Goal: Task Accomplishment & Management: Complete application form

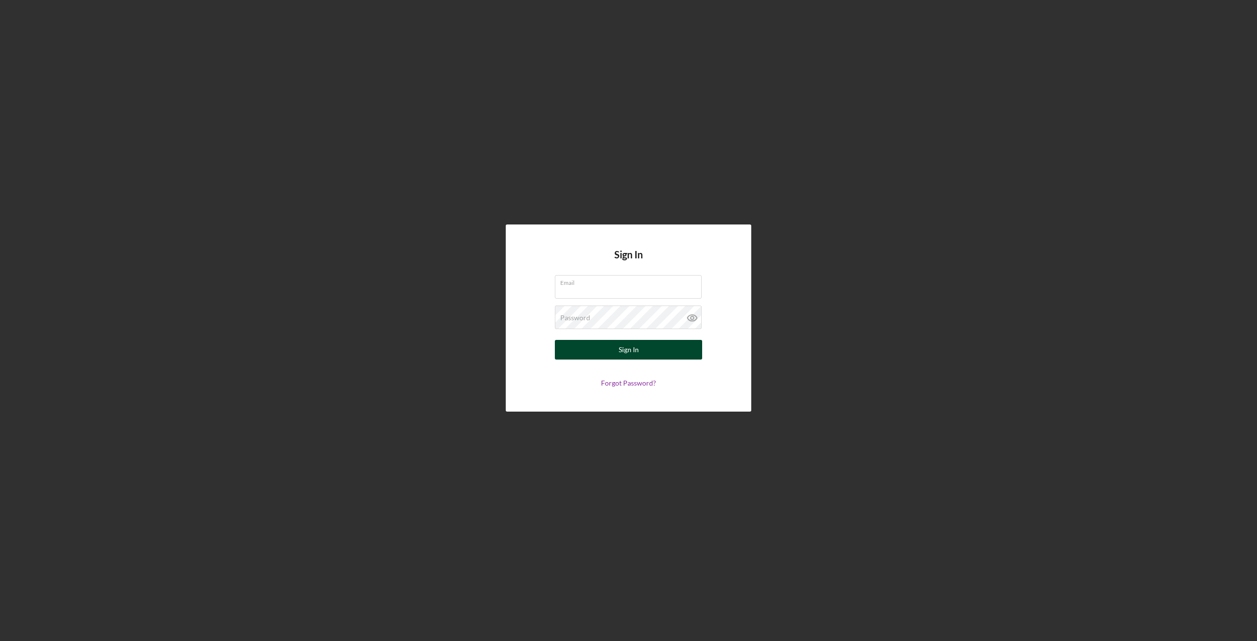
type input "[EMAIL_ADDRESS][DOMAIN_NAME]"
click at [613, 345] on button "Sign In" at bounding box center [628, 350] width 147 height 20
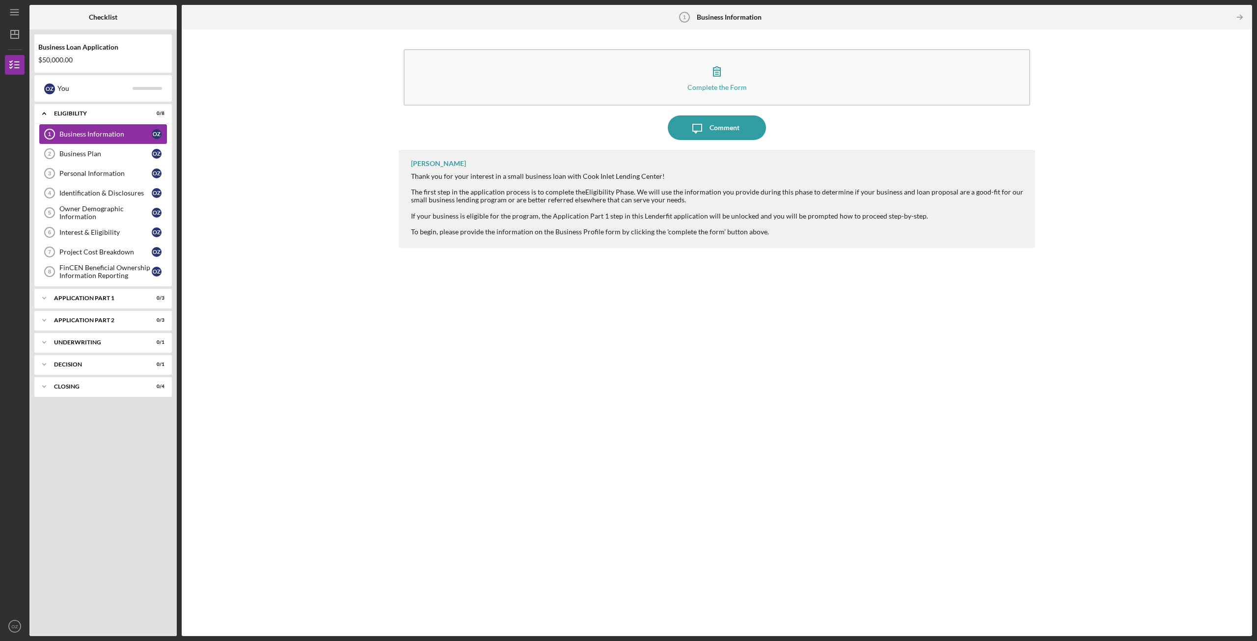
click at [87, 135] on div "Business Information" at bounding box center [105, 134] width 92 height 8
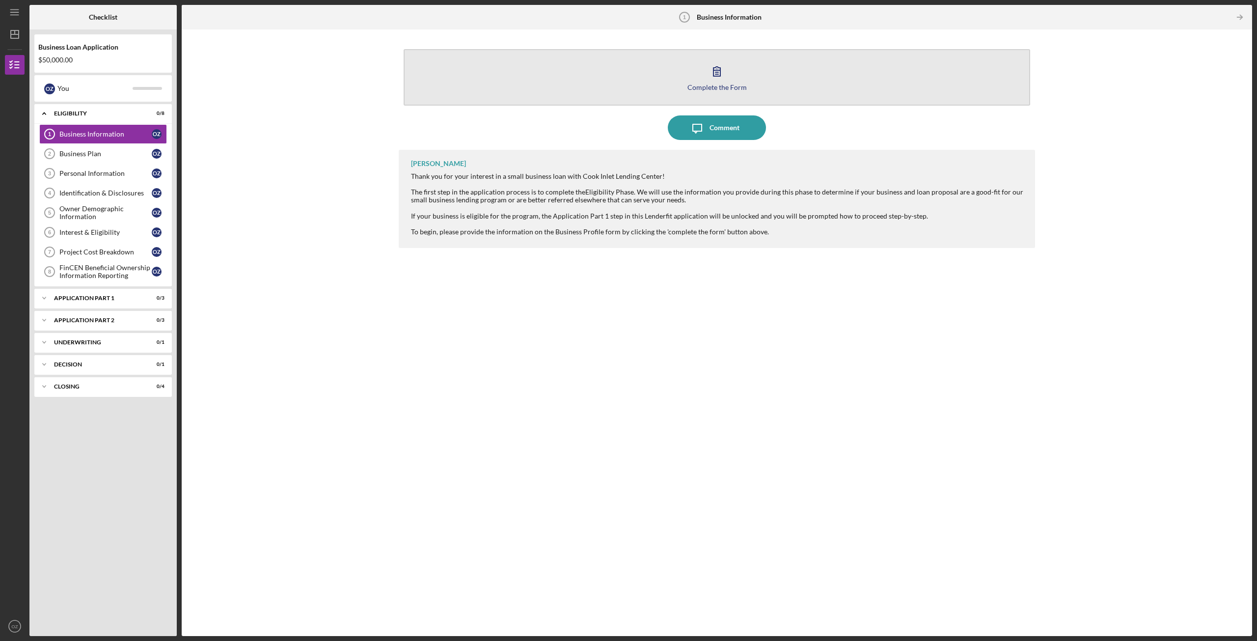
click at [714, 81] on icon "button" at bounding box center [717, 71] width 25 height 25
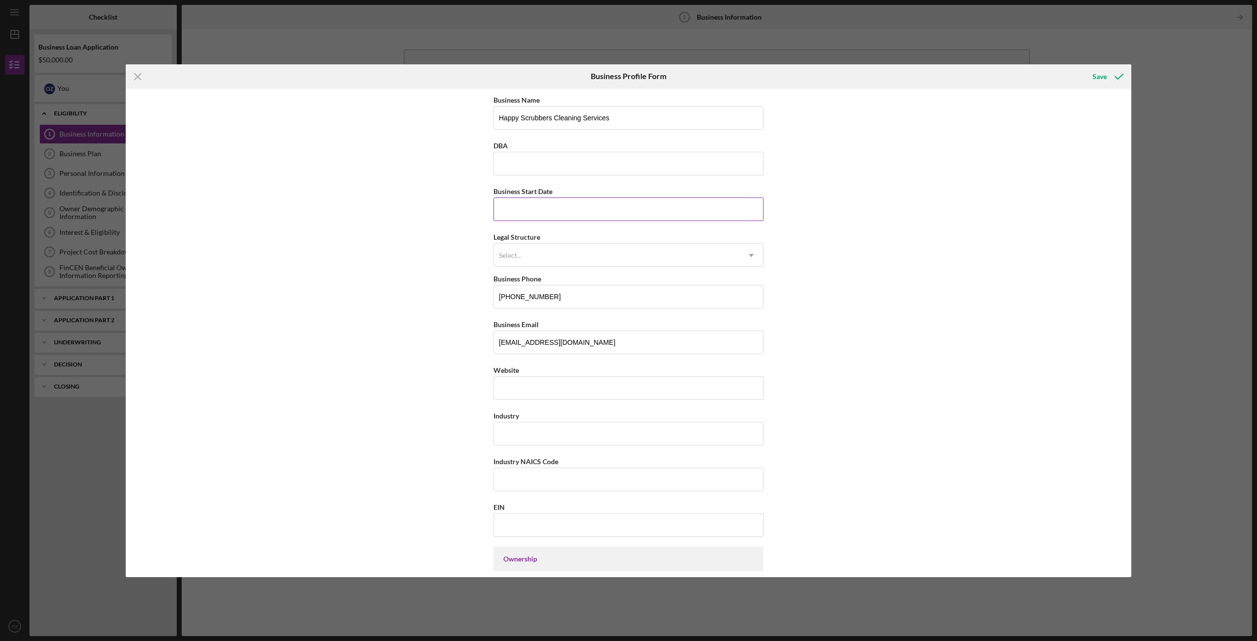
click at [550, 207] on input "Business Start Date" at bounding box center [629, 209] width 270 height 24
type input "03/01/2024"
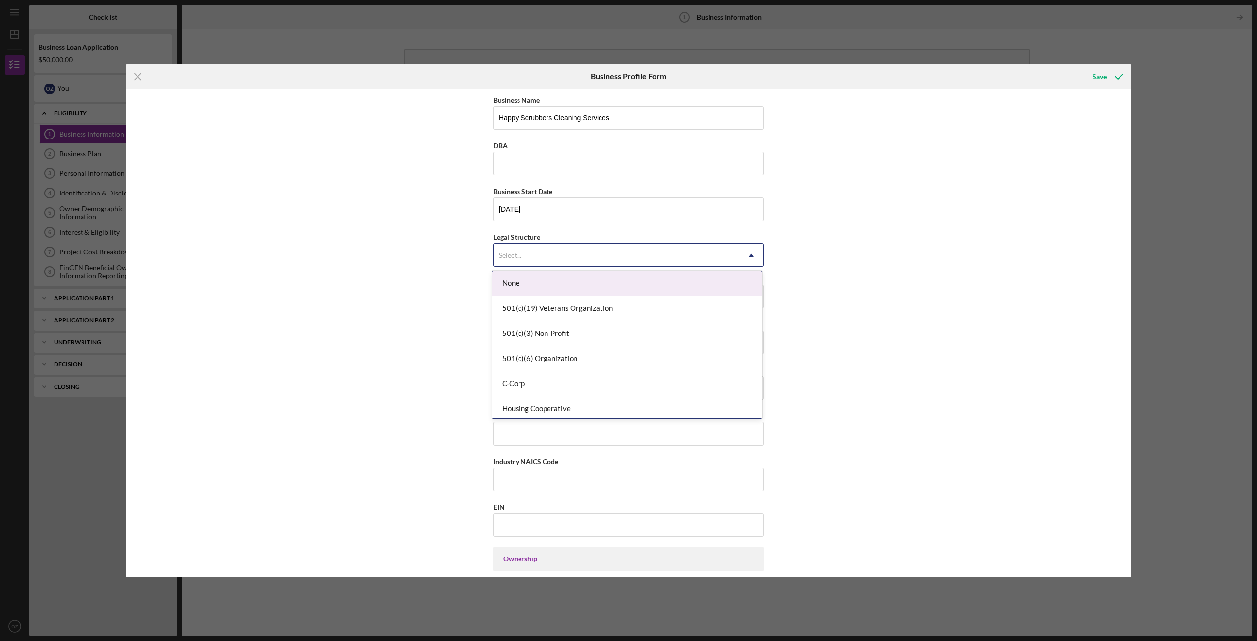
click at [559, 255] on div "Select..." at bounding box center [617, 255] width 246 height 23
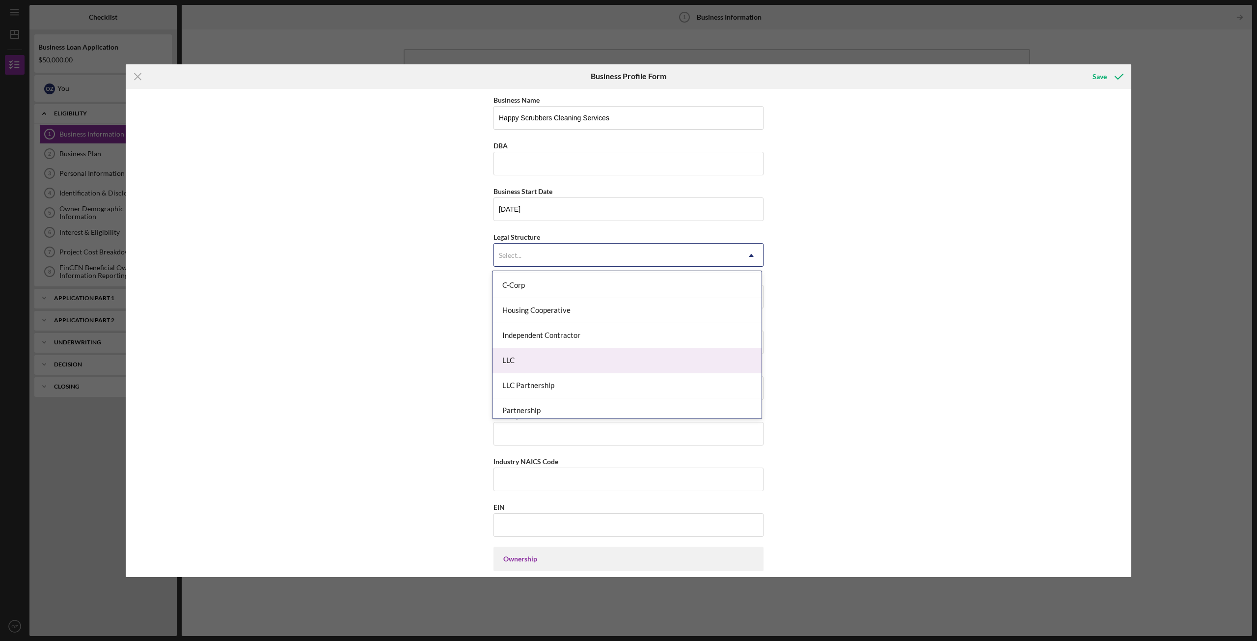
click at [570, 367] on div "LLC" at bounding box center [627, 360] width 269 height 25
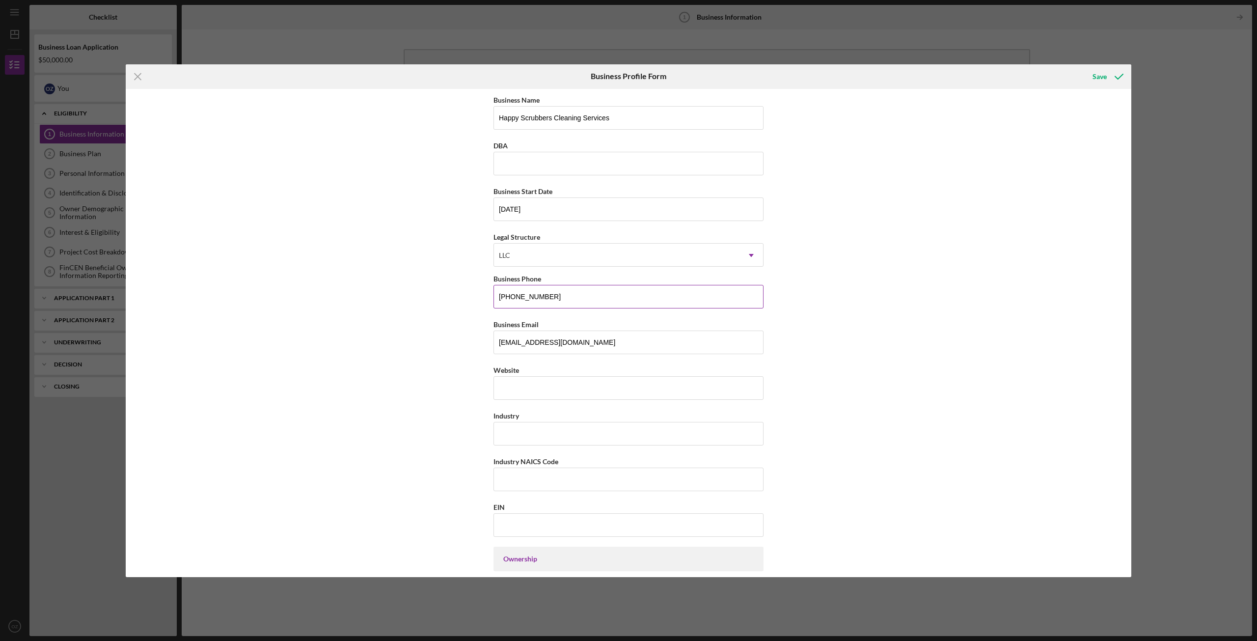
drag, startPoint x: 578, startPoint y: 298, endPoint x: 516, endPoint y: 298, distance: 62.9
click at [516, 298] on input "(484) 633-7139" at bounding box center [629, 297] width 270 height 24
type input "(484) 240-9993"
drag, startPoint x: 657, startPoint y: 348, endPoint x: 490, endPoint y: 348, distance: 167.0
click at [490, 348] on div "Business Name Happy Scrubbers Cleaning Services DBA Business Start Date 03/01/2…" at bounding box center [629, 333] width 1006 height 488
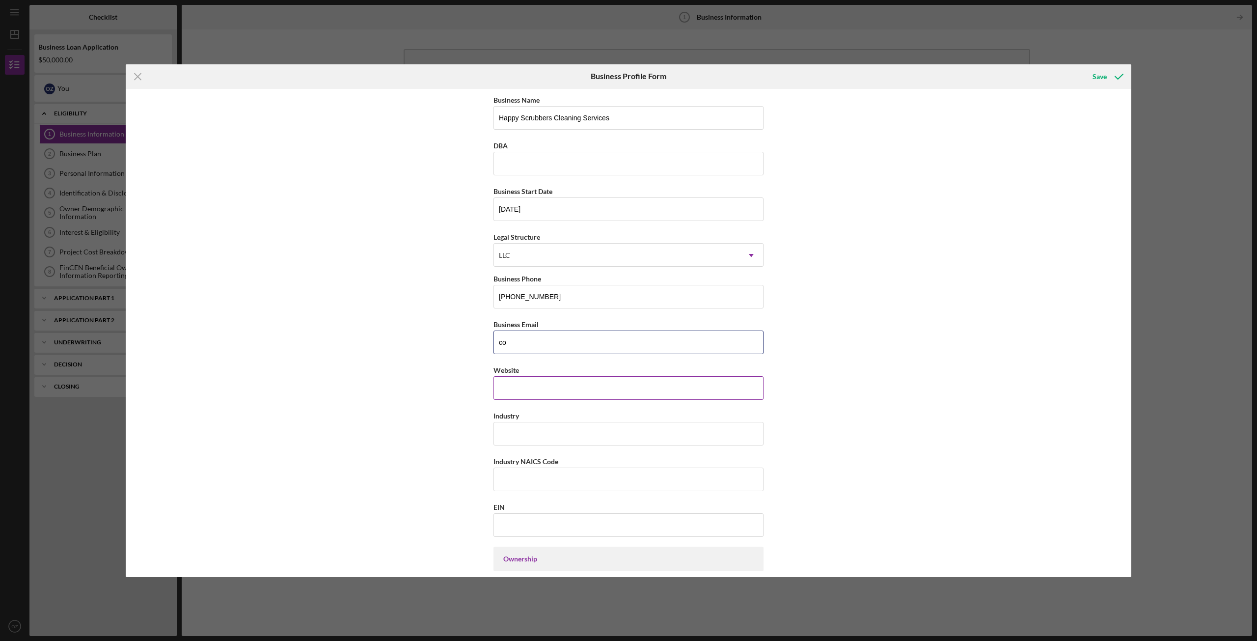
type input "contactus@happyscrubbercleaningservices.com"
click at [540, 394] on input "Website" at bounding box center [629, 388] width 270 height 24
paste input "hscservice.net/"
type input "hscservice.net/"
click at [540, 431] on input "Industry" at bounding box center [629, 434] width 270 height 24
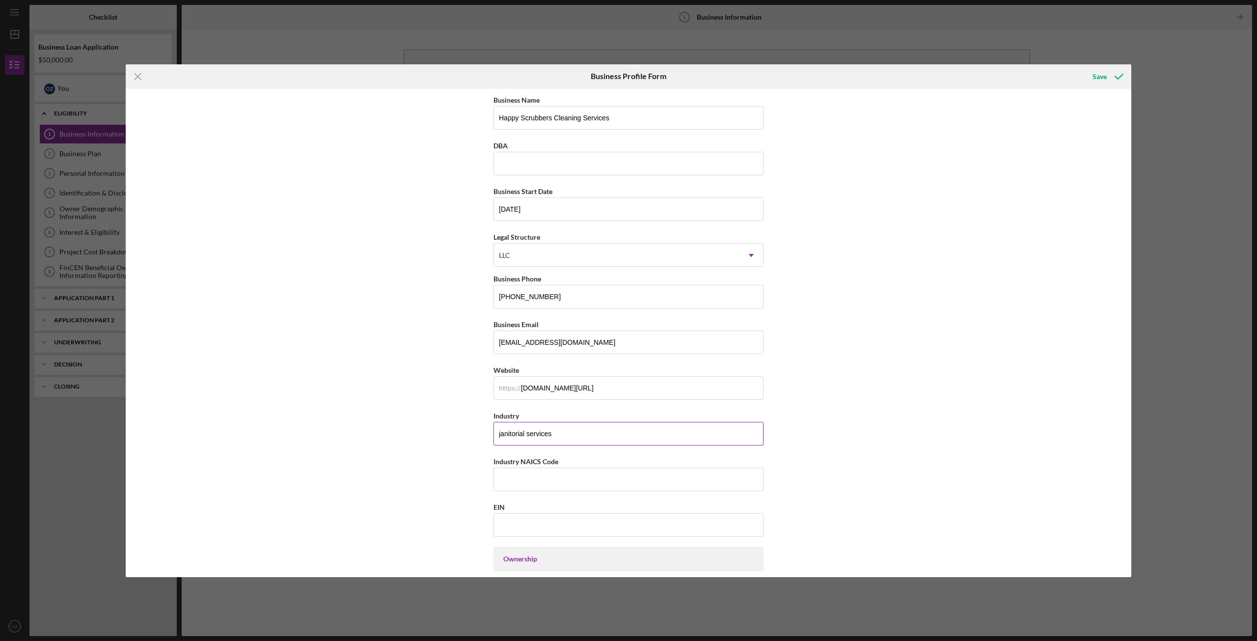
type input "janitorial services"
paste input "561720"
type input "561720"
click at [525, 517] on input "EIN" at bounding box center [629, 525] width 270 height 24
type input "33-4348676"
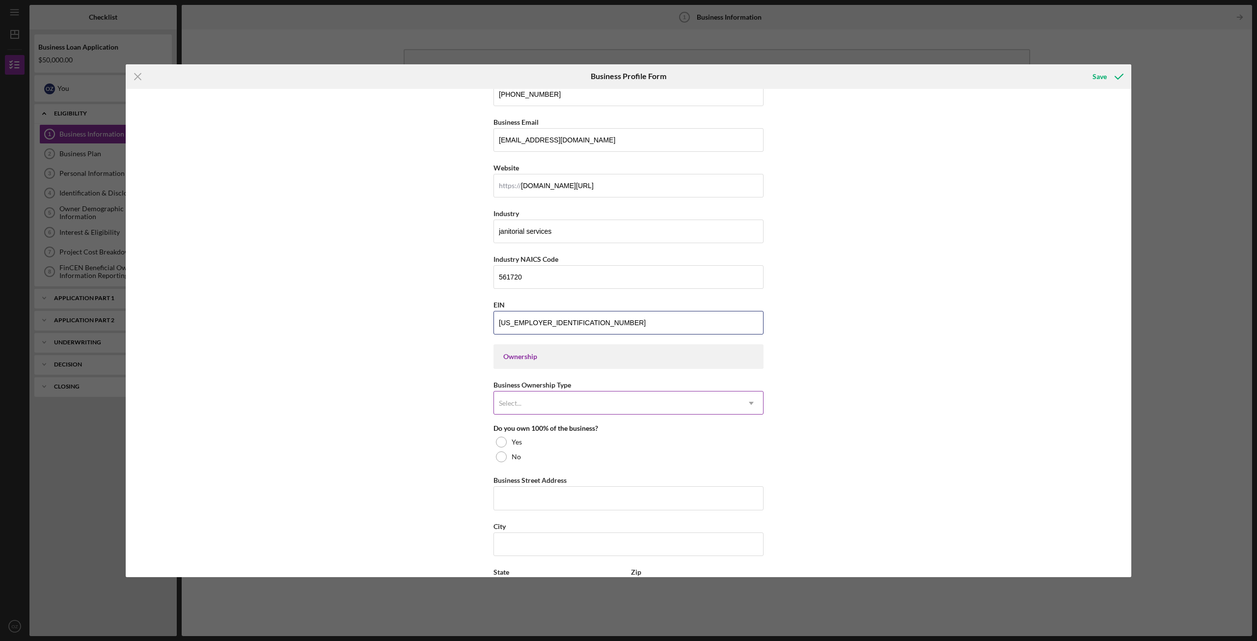
scroll to position [246, 0]
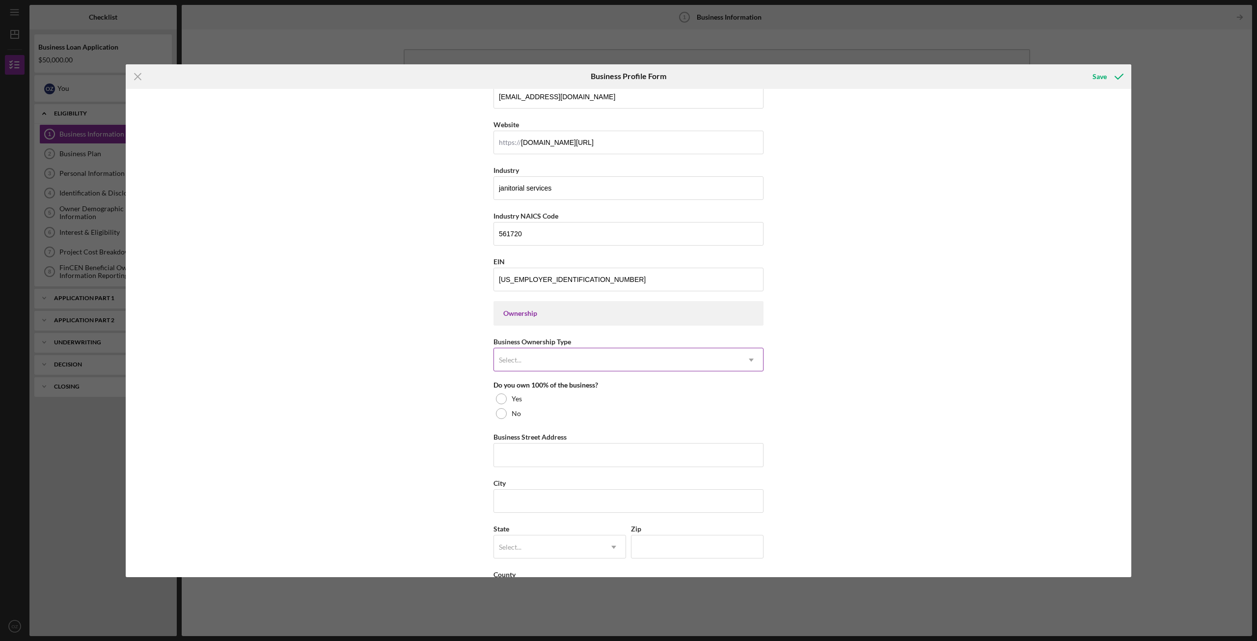
click at [534, 365] on div "Select..." at bounding box center [617, 360] width 246 height 23
click at [528, 318] on div "Ownership" at bounding box center [629, 313] width 270 height 25
click at [527, 311] on div "Ownership" at bounding box center [628, 313] width 250 height 8
click at [515, 316] on div "Ownership" at bounding box center [628, 313] width 250 height 8
click at [552, 361] on div "Select..." at bounding box center [617, 360] width 246 height 23
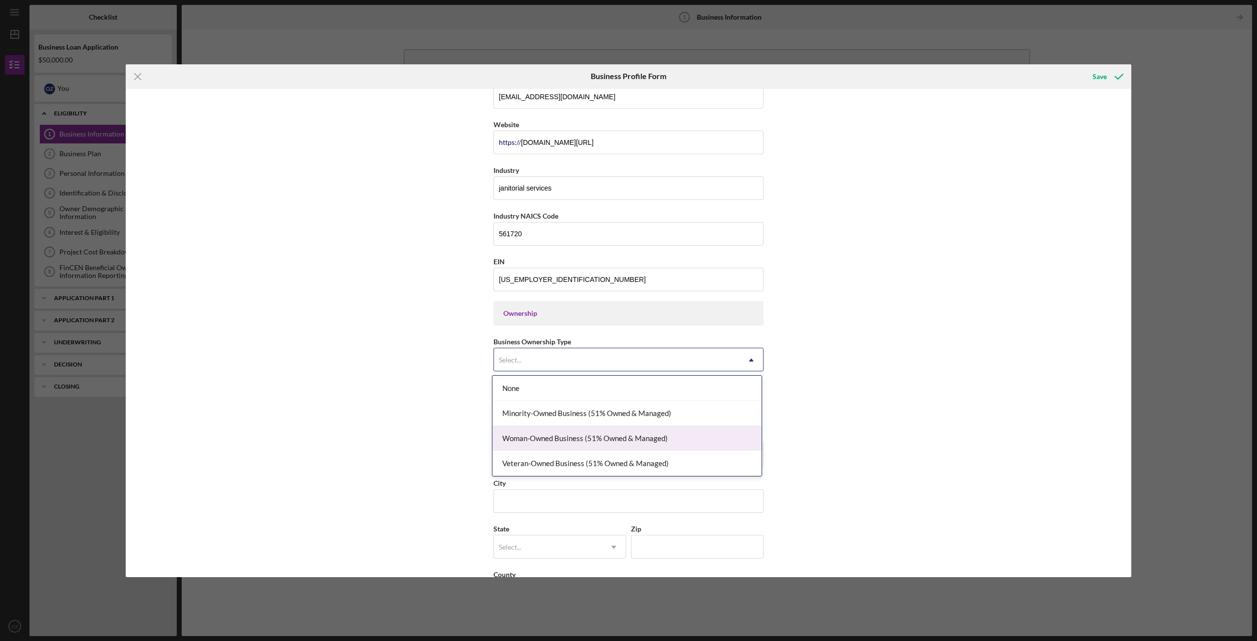
click at [549, 440] on div "Woman-Owned Business (51% Owned & Managed)" at bounding box center [627, 438] width 269 height 25
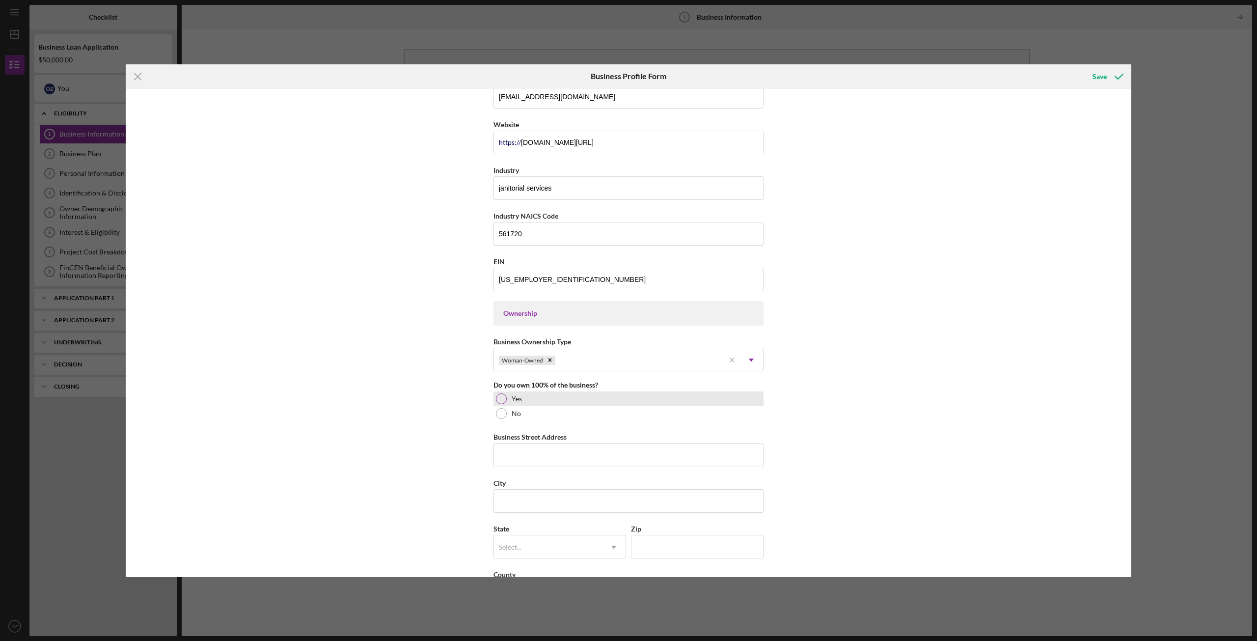
click at [520, 405] on div "Yes" at bounding box center [629, 398] width 270 height 15
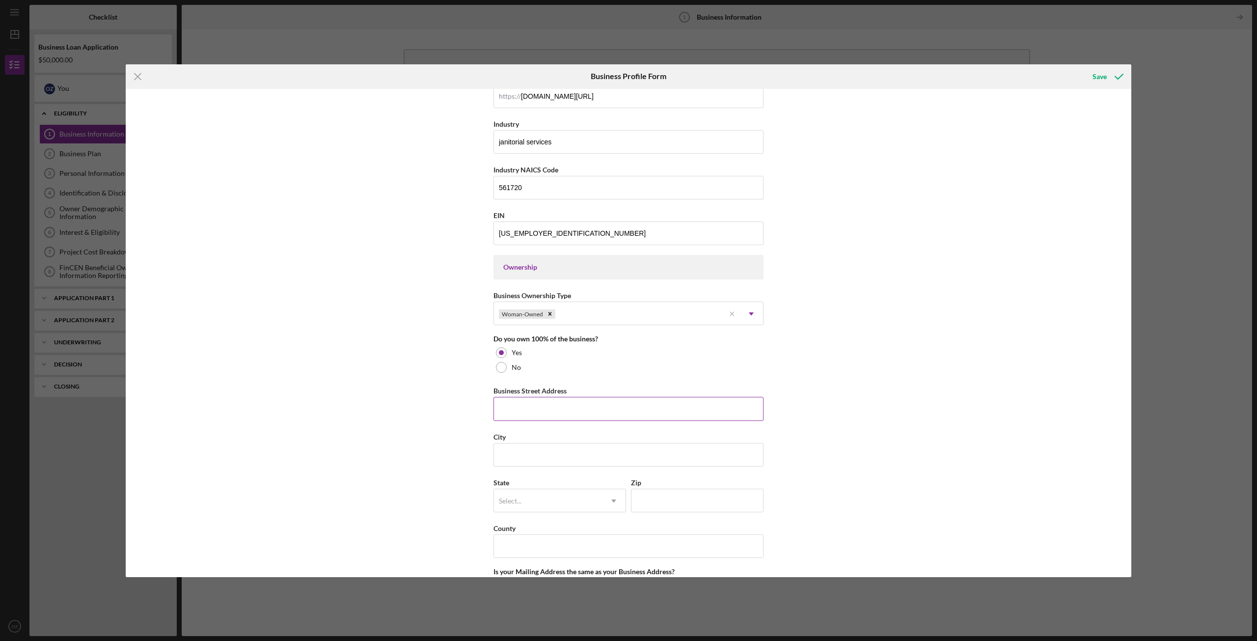
scroll to position [295, 0]
click at [570, 405] on input "Business Street Address" at bounding box center [629, 406] width 270 height 24
type input "2130 E Dimond Blvd"
type input "Anchorage"
type input "Alaska"
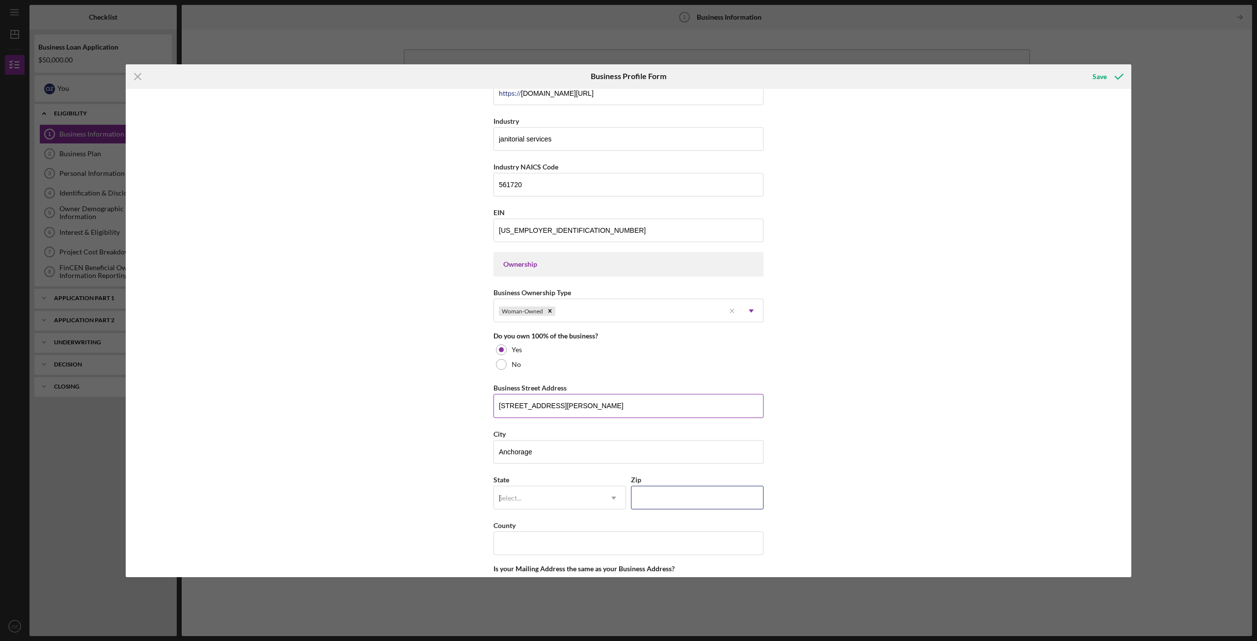
type input "99507"
type input "Alaska"
click at [906, 436] on div "Business Name Happy Scrubbers Cleaning Services DBA Business Start Date 03/01/2…" at bounding box center [629, 333] width 1006 height 488
click at [608, 531] on div "AK" at bounding box center [559, 526] width 132 height 25
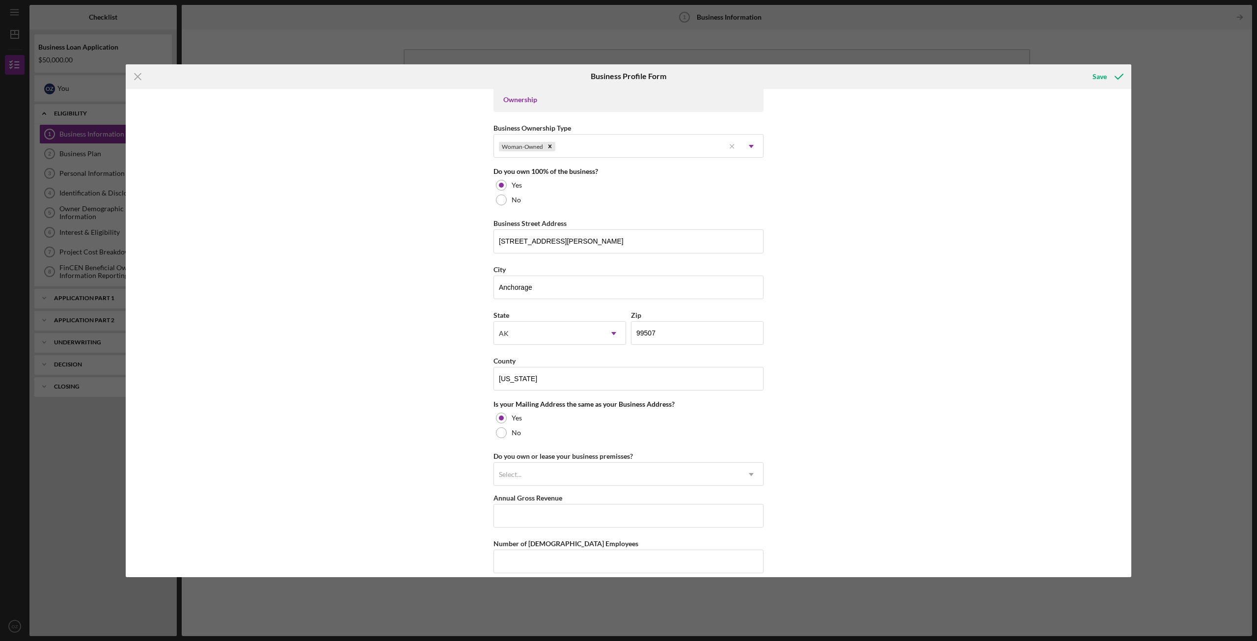
scroll to position [516, 0]
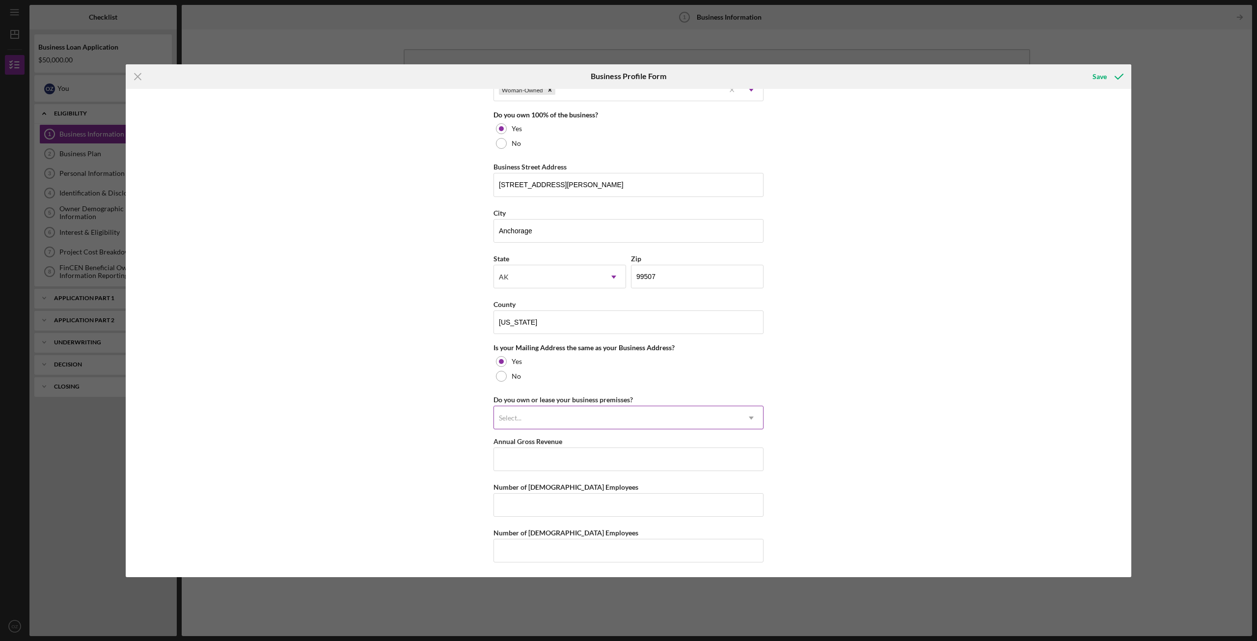
click at [607, 423] on div "Select..." at bounding box center [617, 418] width 246 height 23
click at [611, 475] on div "Leased" at bounding box center [627, 471] width 269 height 25
click at [611, 465] on input "Annual Gross Revenue" at bounding box center [629, 459] width 270 height 24
type input "$175,000"
click at [571, 508] on input "Number of Full-Time Employees" at bounding box center [629, 505] width 270 height 24
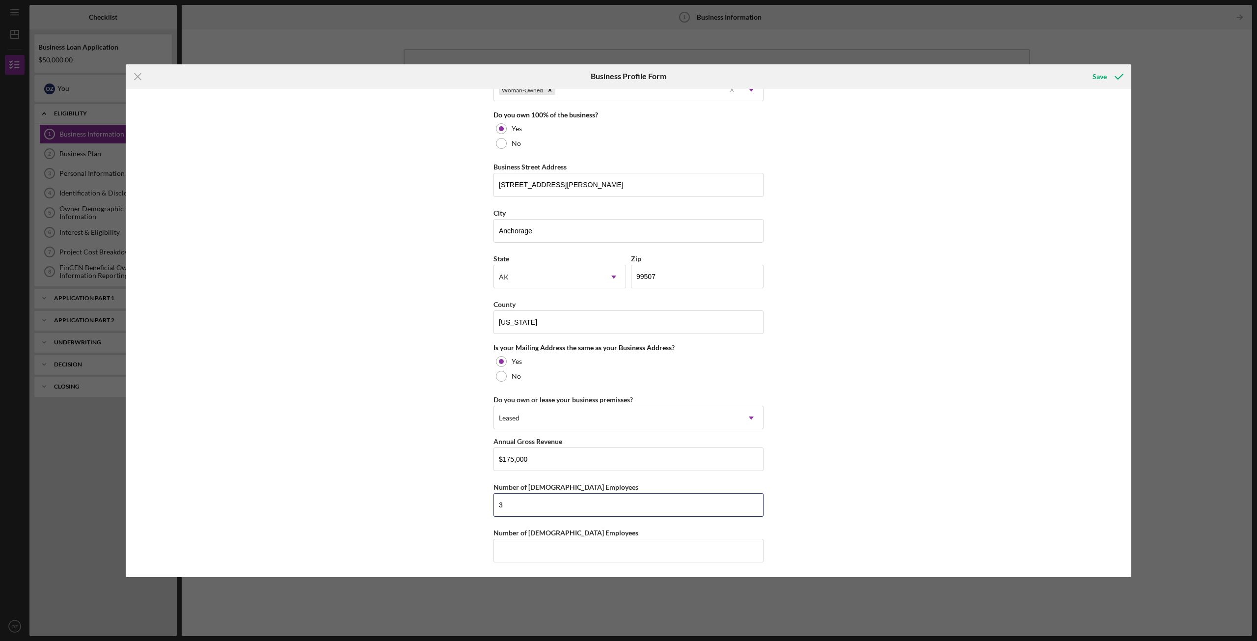
type input "3"
click at [526, 564] on div "Business Name Happy Scrubbers Cleaning Services DBA Business Start Date 03/01/2…" at bounding box center [629, 75] width 270 height 994
click at [534, 548] on input "Number of Part-Time Employees" at bounding box center [629, 551] width 270 height 24
type input "2"
drag, startPoint x: 528, startPoint y: 507, endPoint x: 458, endPoint y: 504, distance: 70.3
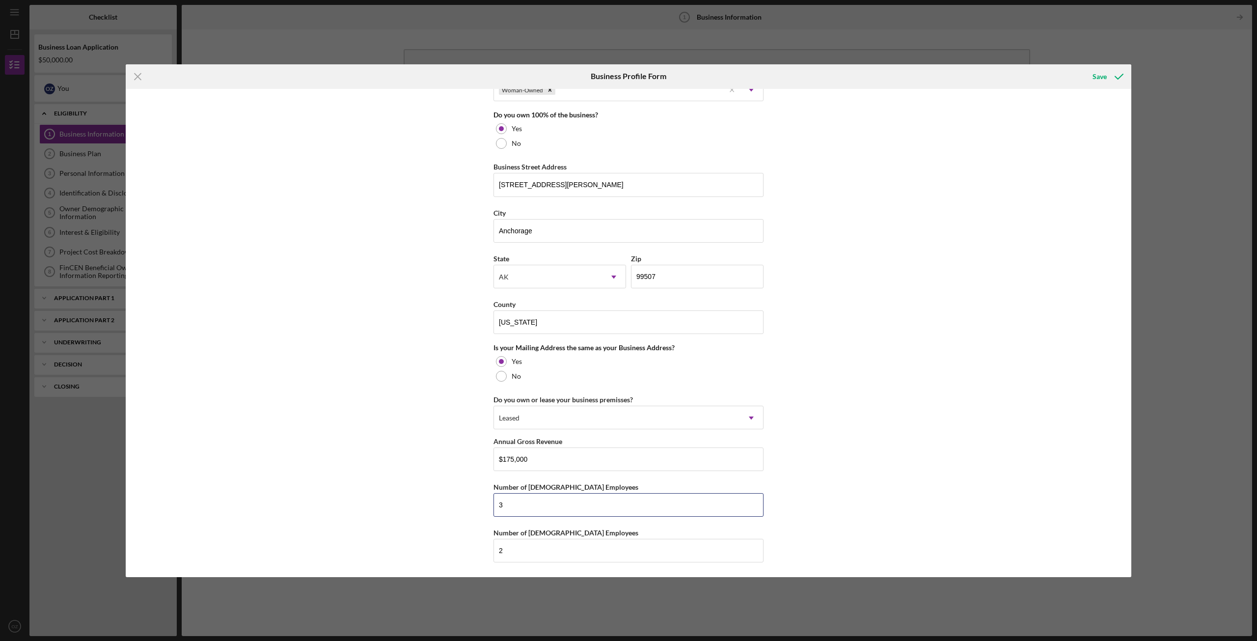
click at [458, 504] on div "Business Name Happy Scrubbers Cleaning Services DBA Business Start Date 03/01/2…" at bounding box center [629, 333] width 1006 height 488
click at [455, 527] on div "Business Name Happy Scrubbers Cleaning Services DBA Business Start Date 03/01/2…" at bounding box center [629, 333] width 1006 height 488
click at [1103, 72] on div "Save" at bounding box center [1100, 77] width 14 height 20
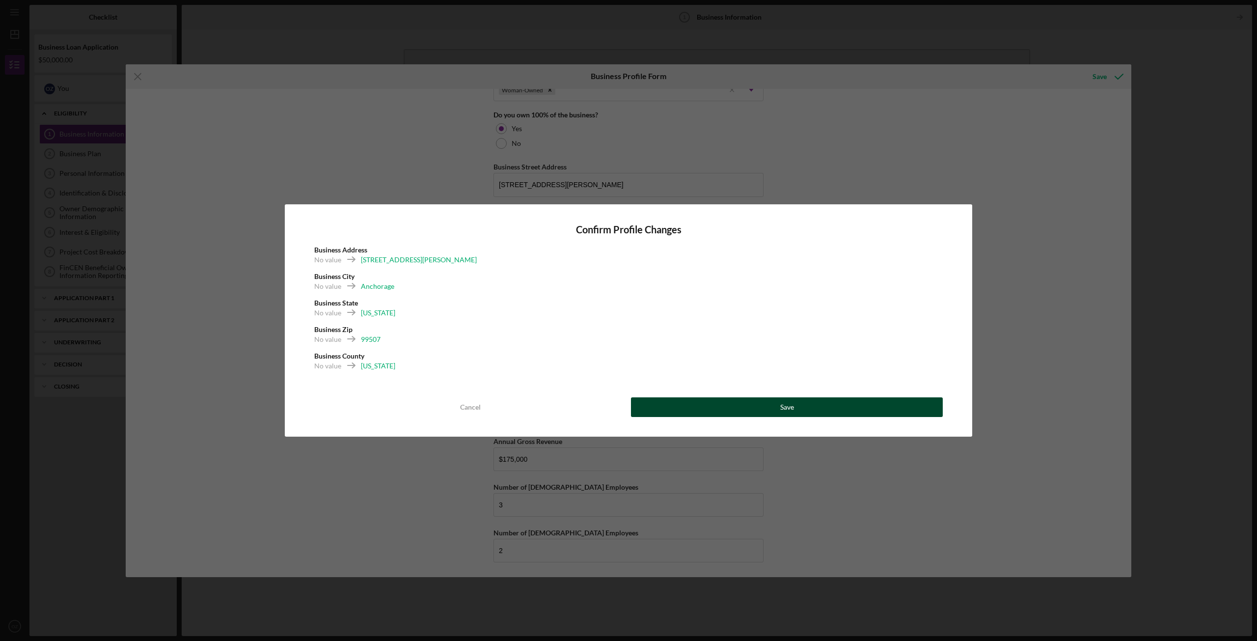
click at [857, 414] on button "Save" at bounding box center [787, 407] width 312 height 20
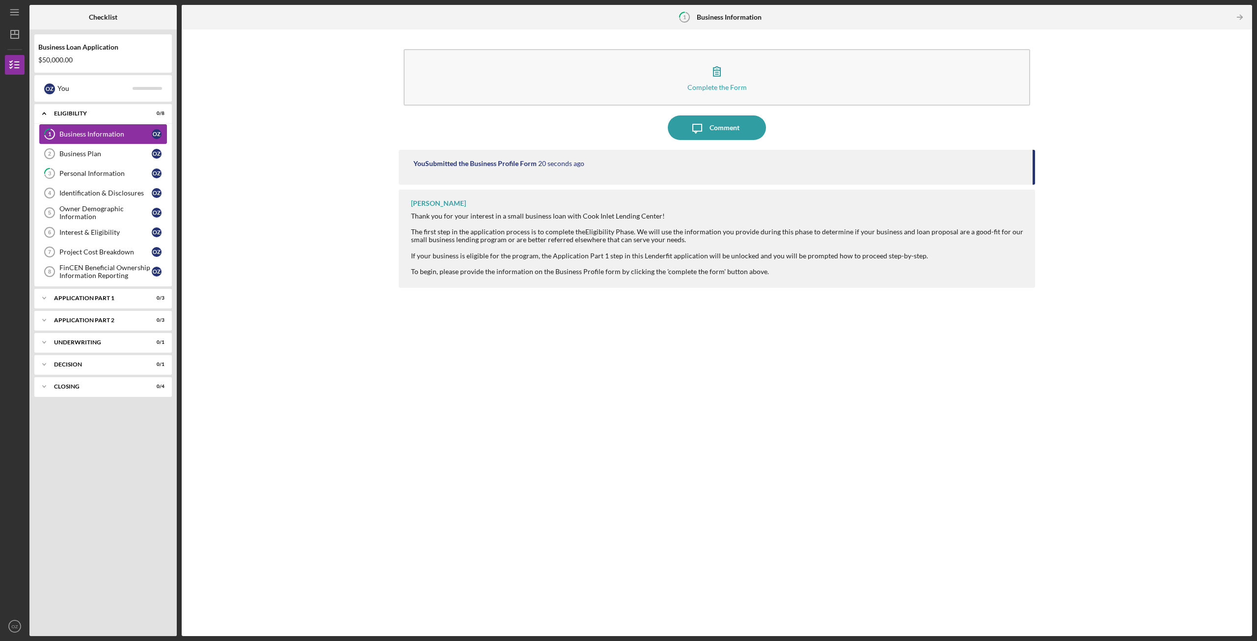
click at [109, 138] on div "Business Information" at bounding box center [105, 134] width 92 height 8
click at [99, 213] on div "Owner Demographic Information" at bounding box center [105, 213] width 92 height 16
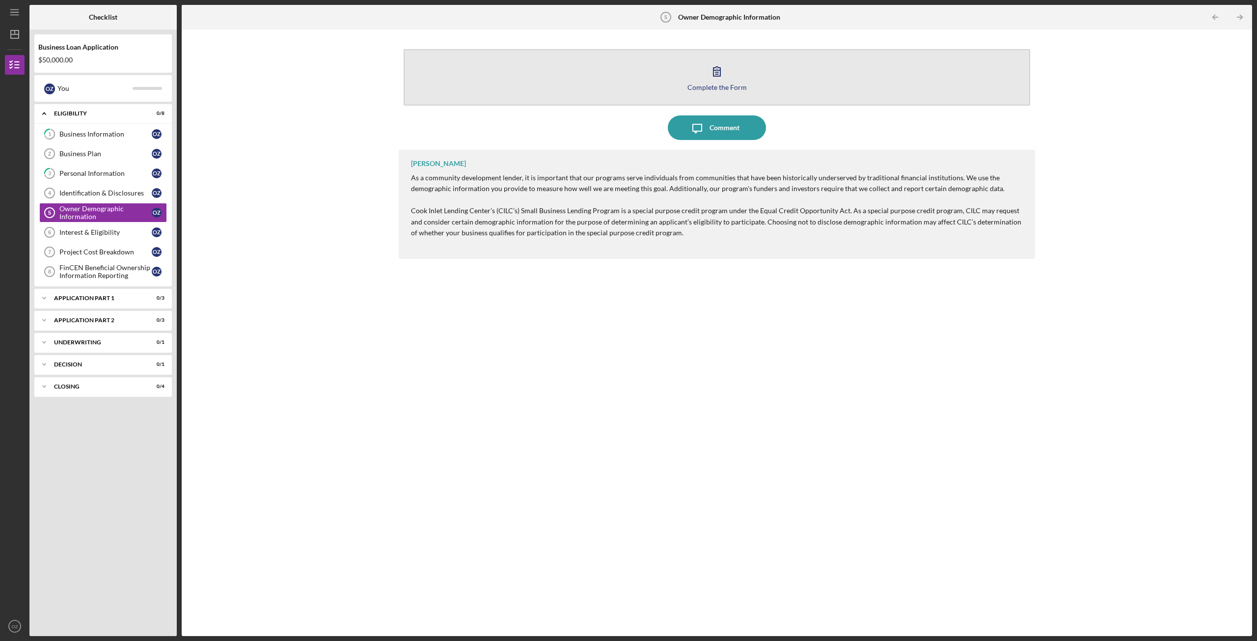
click at [717, 75] on icon "button" at bounding box center [717, 71] width 7 height 9
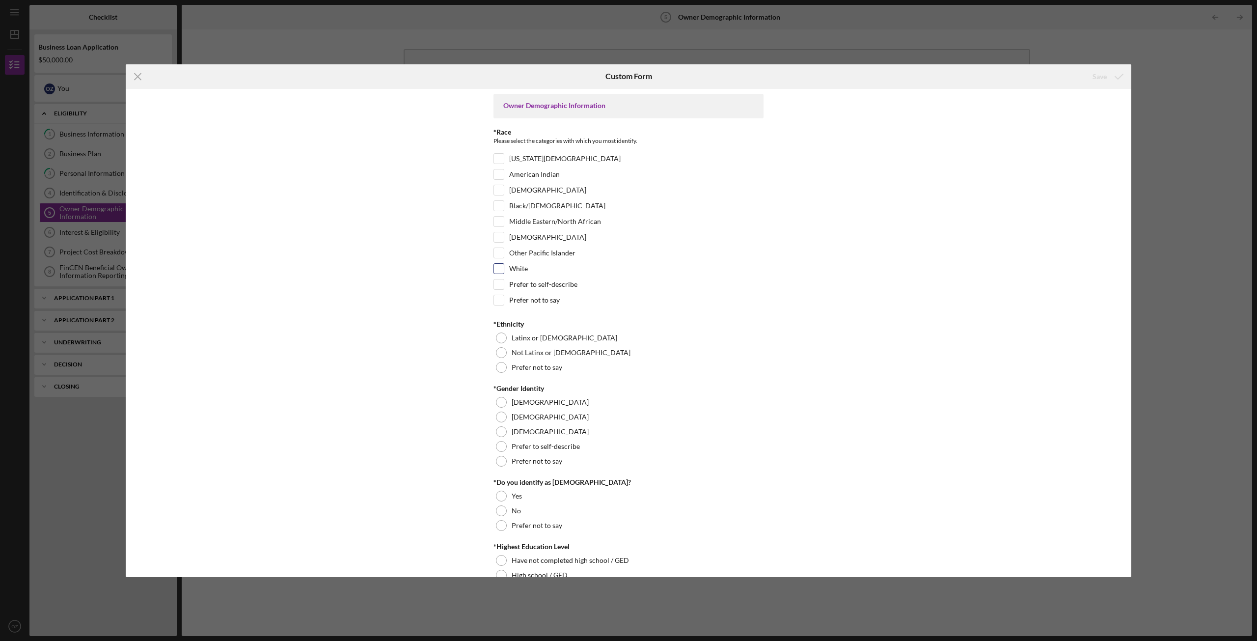
click at [500, 268] on input "White" at bounding box center [499, 269] width 10 height 10
checkbox input "true"
click at [496, 338] on div at bounding box center [501, 337] width 11 height 11
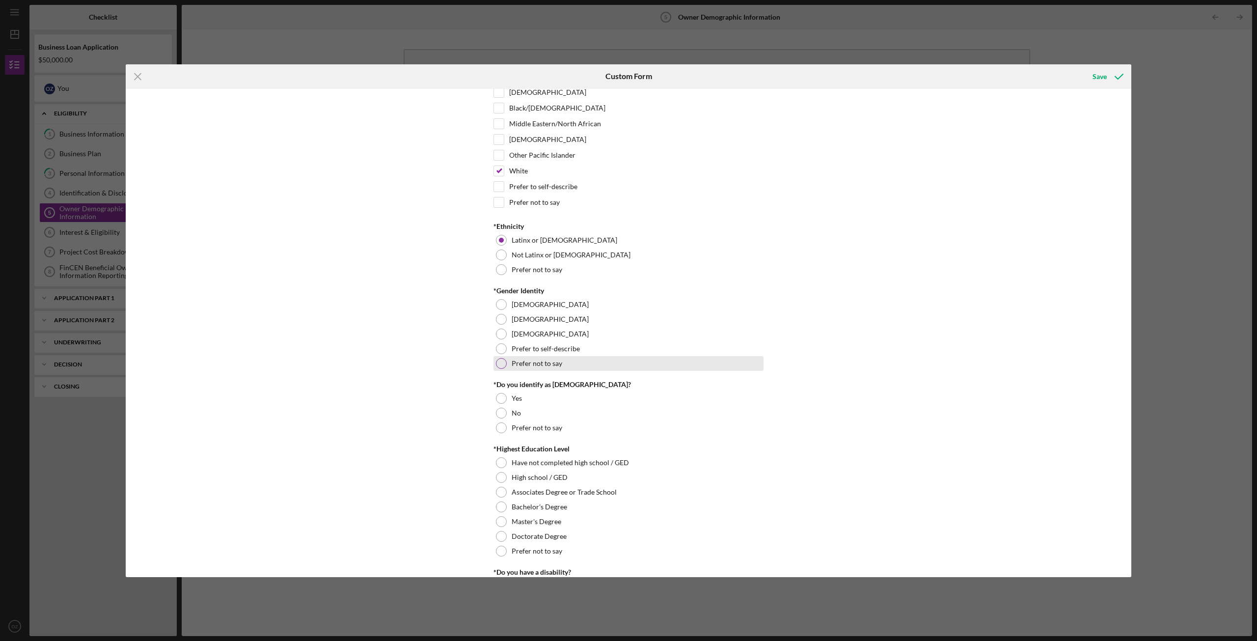
scroll to position [98, 0]
click at [529, 301] on label "Female" at bounding box center [550, 304] width 77 height 8
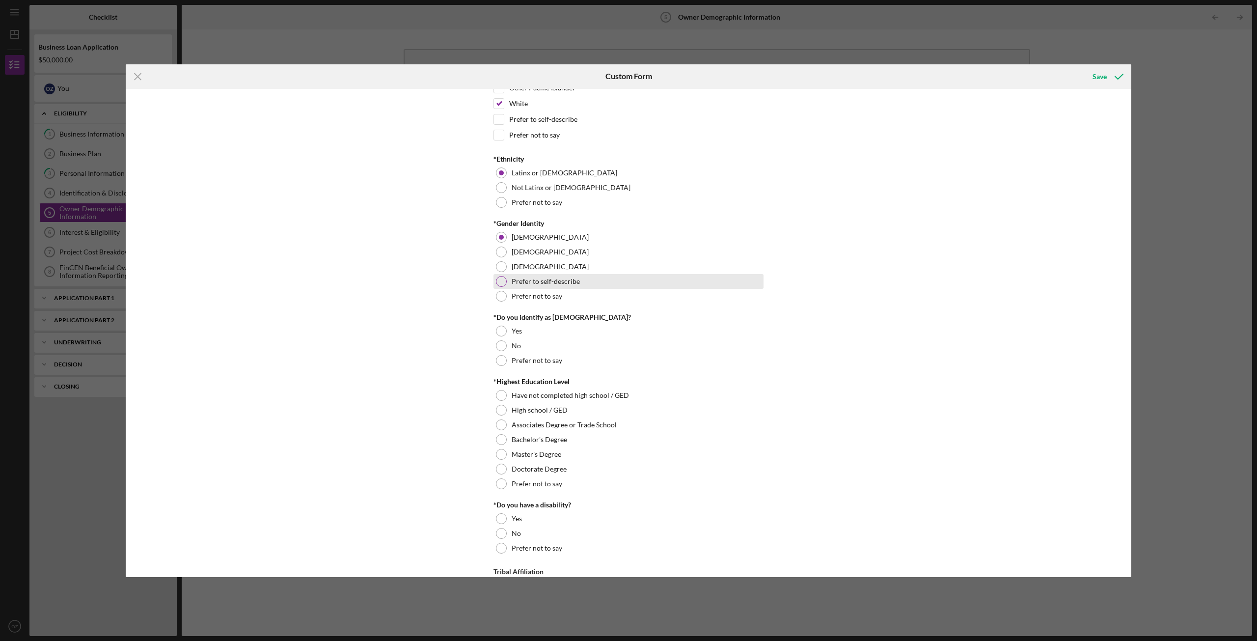
scroll to position [196, 0]
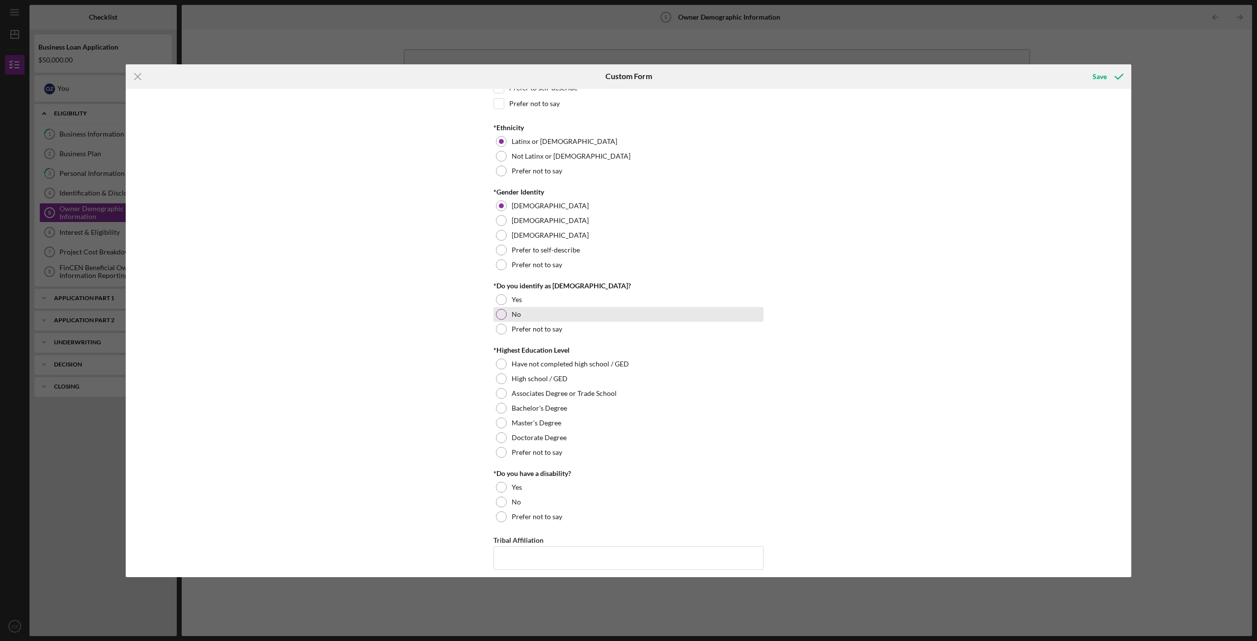
click at [517, 318] on label "No" at bounding box center [516, 314] width 9 height 8
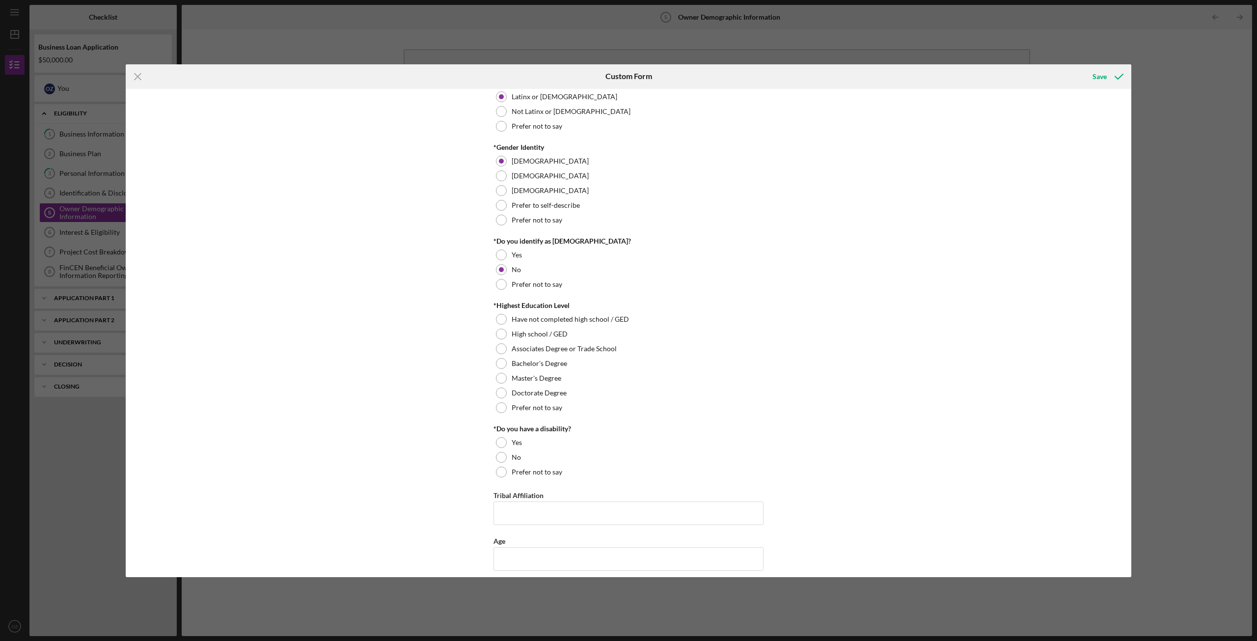
scroll to position [246, 0]
click at [521, 345] on label "Associates Degree or Trade School" at bounding box center [564, 344] width 105 height 8
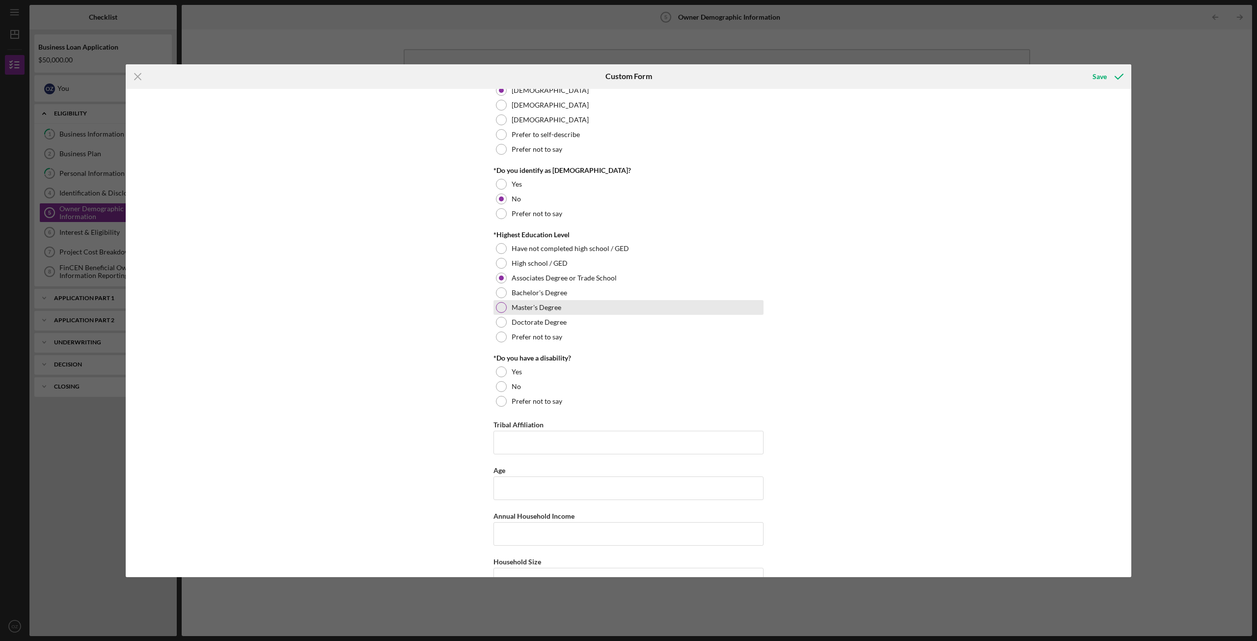
scroll to position [341, 0]
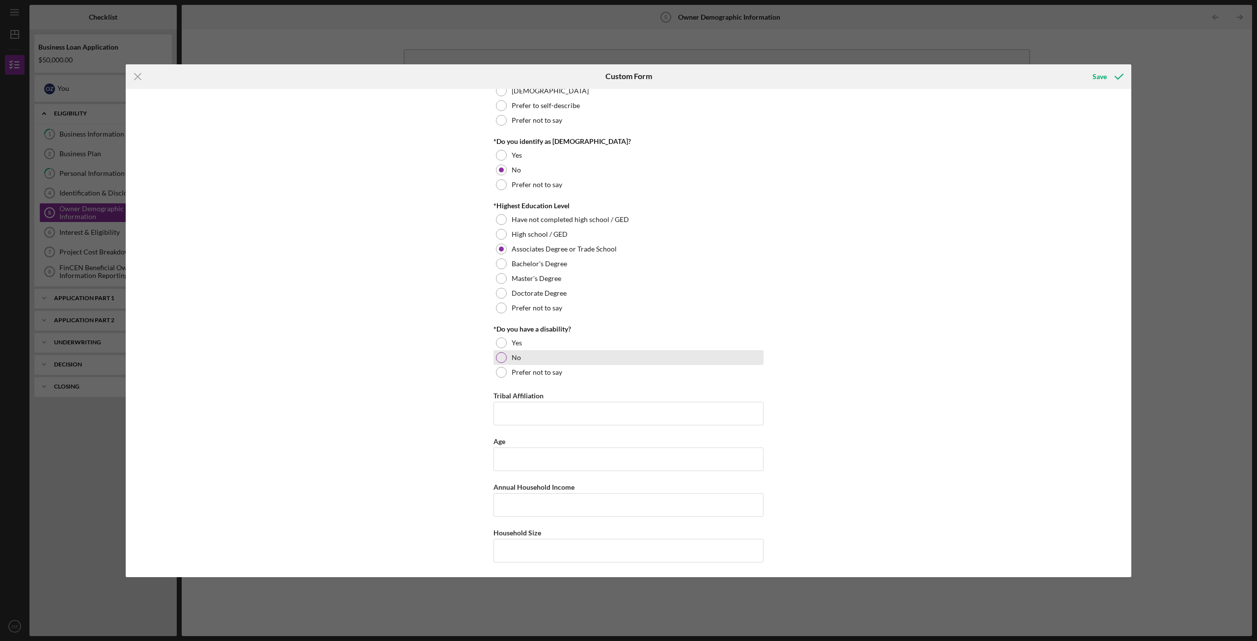
click at [534, 354] on div "No" at bounding box center [629, 357] width 270 height 15
click at [537, 455] on input "Age" at bounding box center [629, 459] width 270 height 24
type input "29"
click at [522, 503] on input "Annual Household Income" at bounding box center [629, 505] width 270 height 24
type input "$75,000"
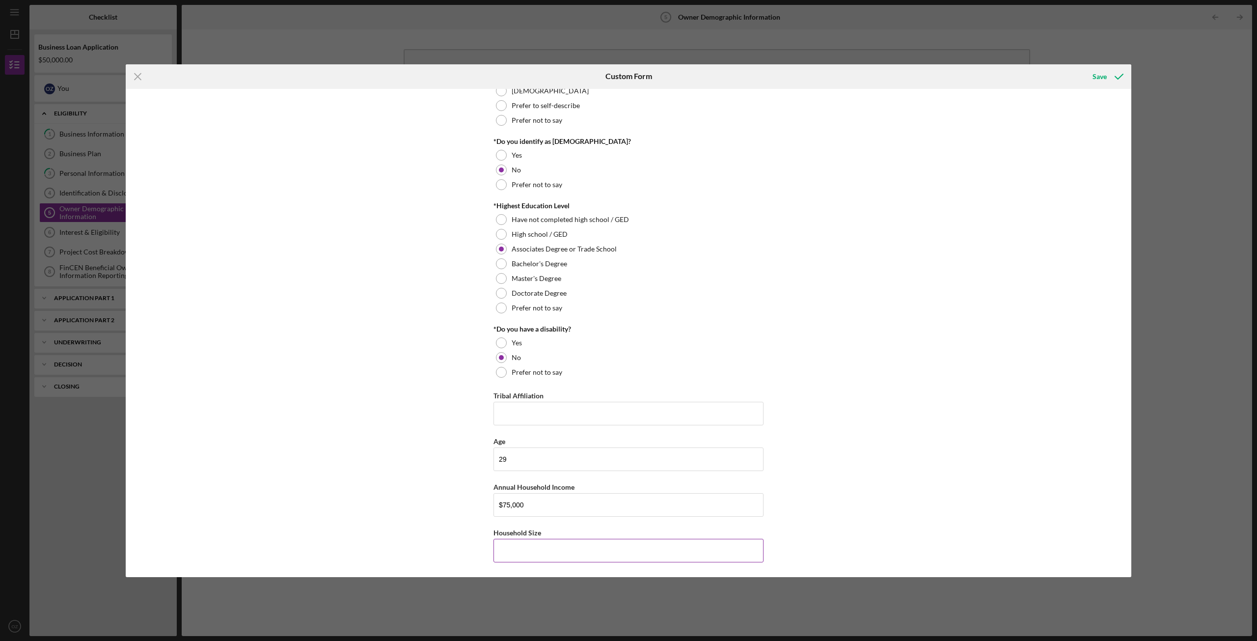
click at [512, 552] on input "Household Size" at bounding box center [629, 551] width 270 height 24
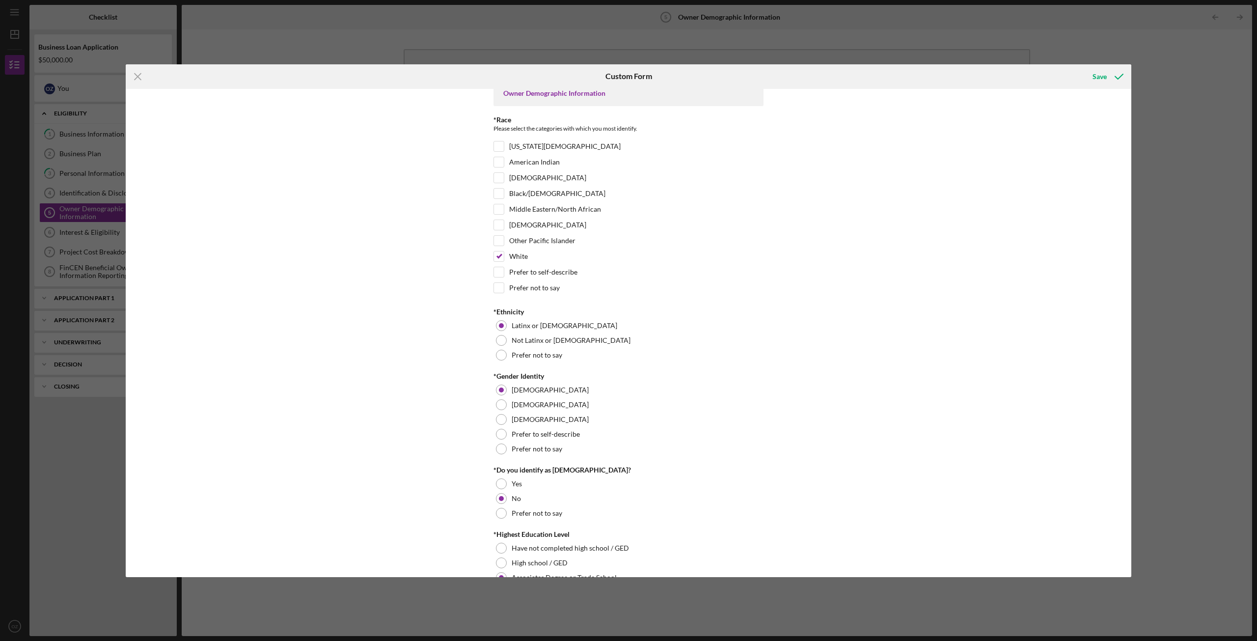
scroll to position [0, 0]
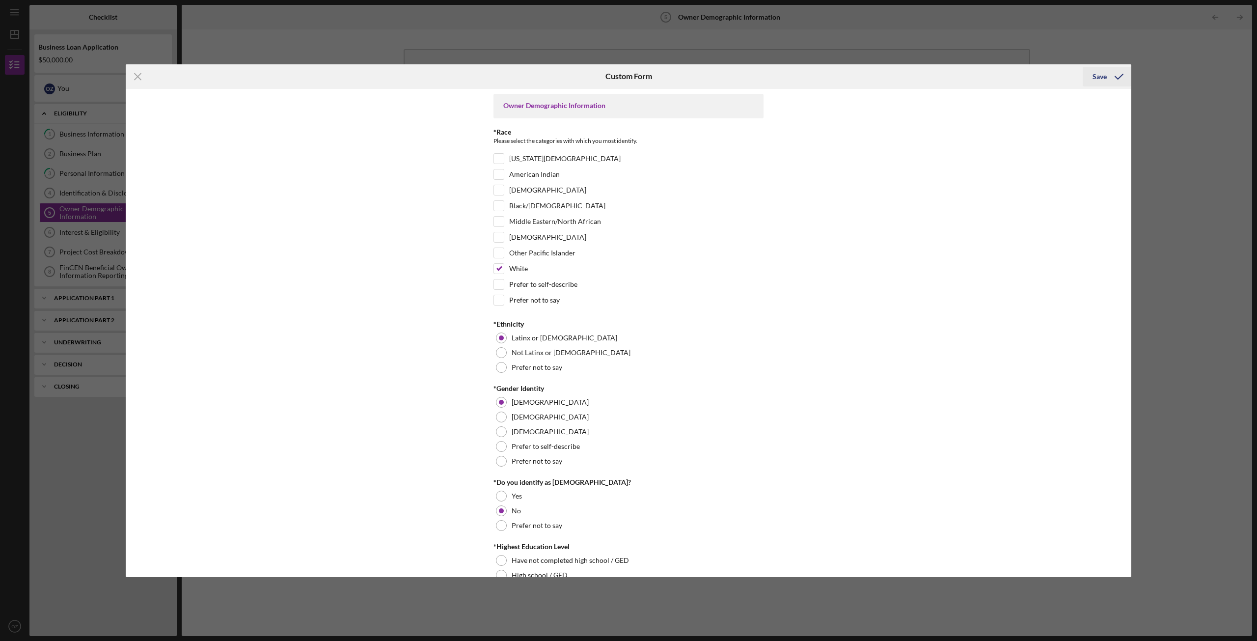
type input "5"
click at [1092, 77] on button "Save" at bounding box center [1107, 77] width 49 height 20
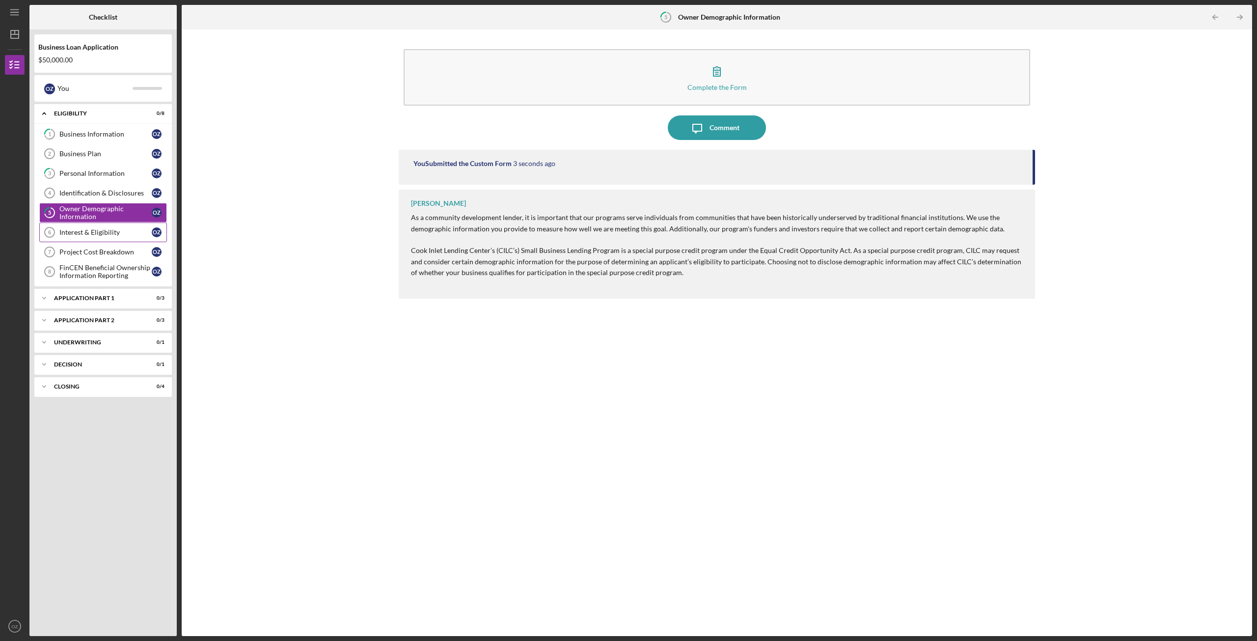
click at [81, 238] on link "Interest & Eligibility 6 Interest & Eligibility O Z" at bounding box center [103, 232] width 128 height 20
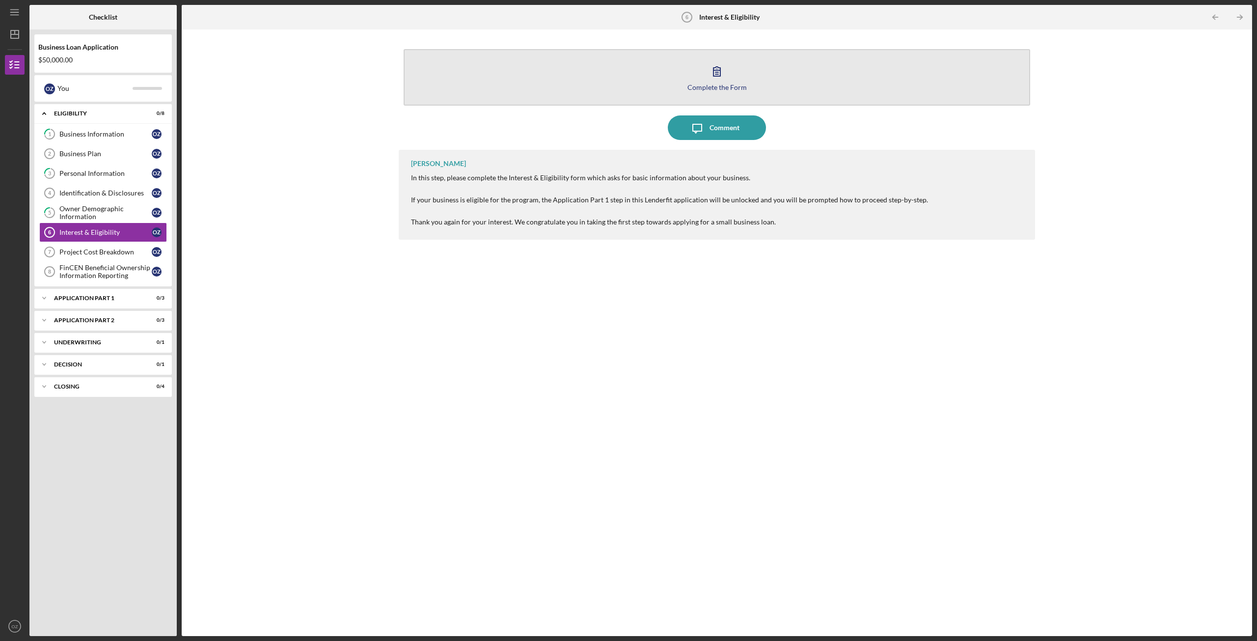
click at [739, 85] on div "Complete the Form" at bounding box center [716, 86] width 59 height 7
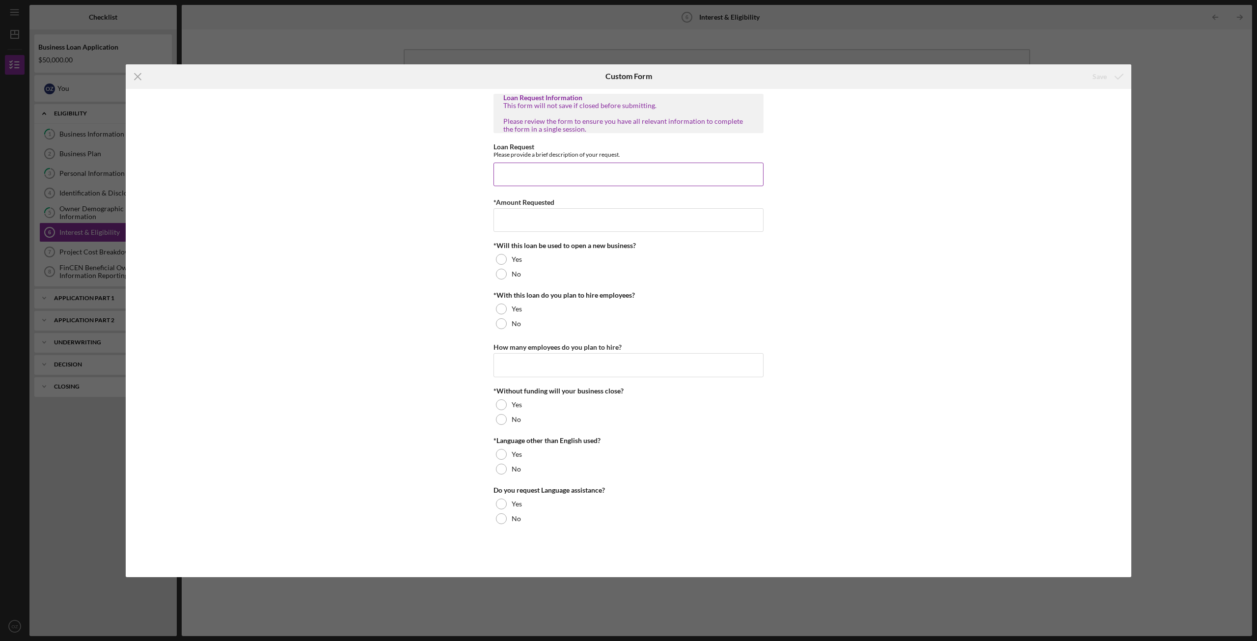
click at [511, 181] on input "Loan Request" at bounding box center [629, 175] width 270 height 24
drag, startPoint x: 541, startPoint y: 175, endPoint x: 477, endPoint y: 174, distance: 63.8
click at [477, 174] on div "Loan Request Information This form will not save if closed before submitting. P…" at bounding box center [629, 333] width 1006 height 488
type input "50000"
click at [516, 220] on input "*Amount Requested" at bounding box center [629, 220] width 270 height 24
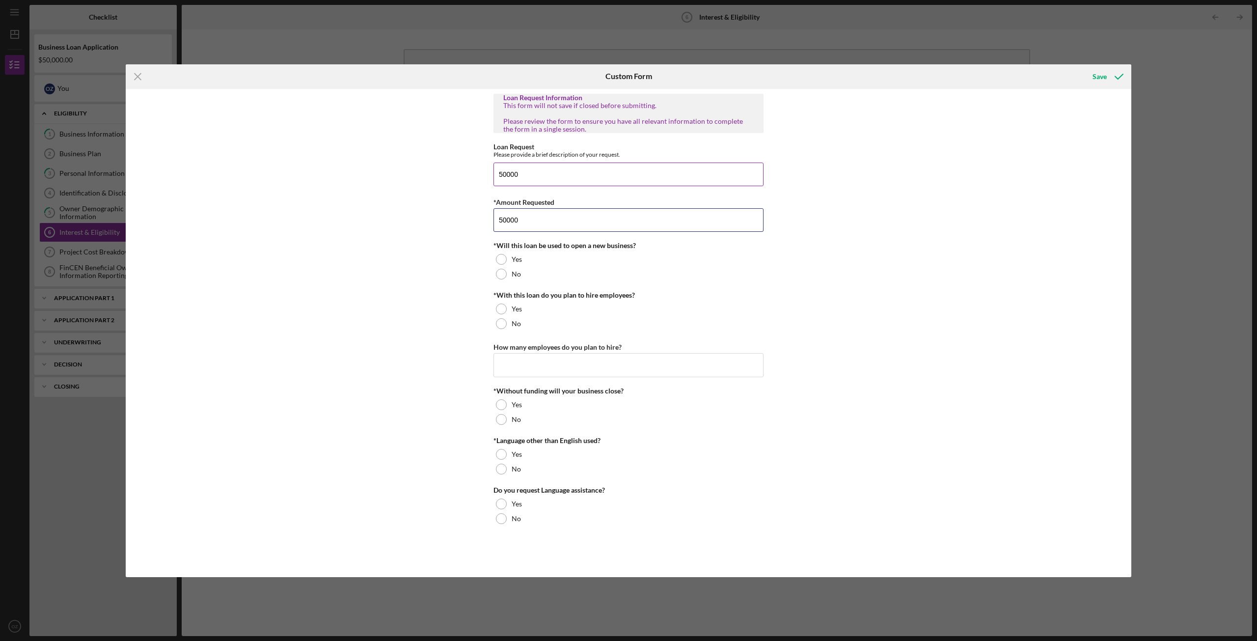
type input "50000"
drag, startPoint x: 540, startPoint y: 175, endPoint x: 423, endPoint y: 158, distance: 117.6
click at [426, 160] on div "Loan Request Information This form will not save if closed before submitting. P…" at bounding box center [629, 333] width 1006 height 488
type input "start up loan"
click at [528, 306] on div "Yes" at bounding box center [629, 309] width 270 height 15
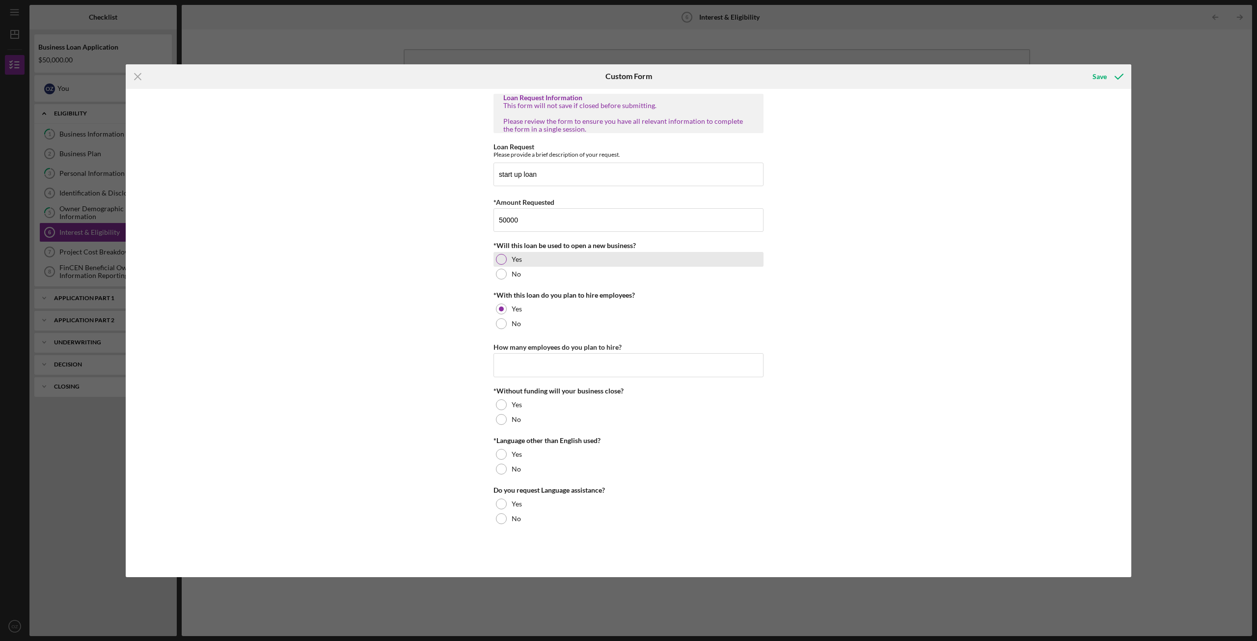
click at [528, 259] on div "Yes" at bounding box center [629, 259] width 270 height 15
click at [540, 366] on input "How many employees do you plan to hire?" at bounding box center [629, 365] width 270 height 24
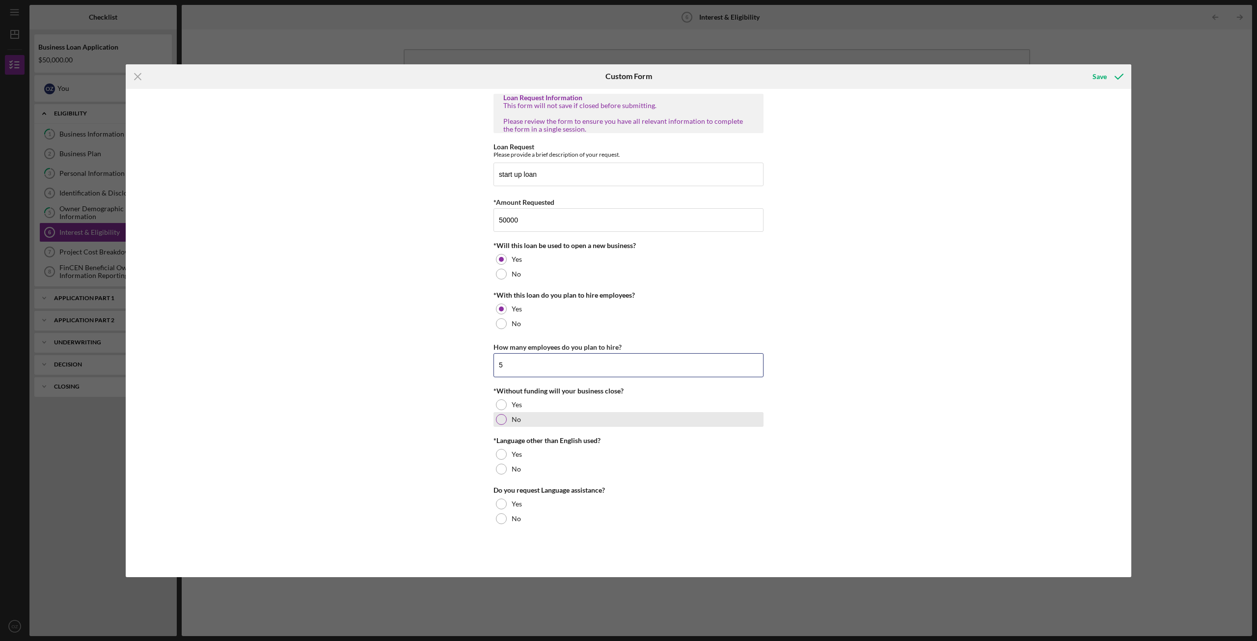
type input "5"
click at [545, 420] on div "No" at bounding box center [629, 419] width 270 height 15
click at [555, 452] on div "Yes" at bounding box center [629, 454] width 270 height 15
click at [531, 518] on div "No" at bounding box center [629, 518] width 270 height 15
click at [1093, 79] on button "Save" at bounding box center [1107, 77] width 49 height 20
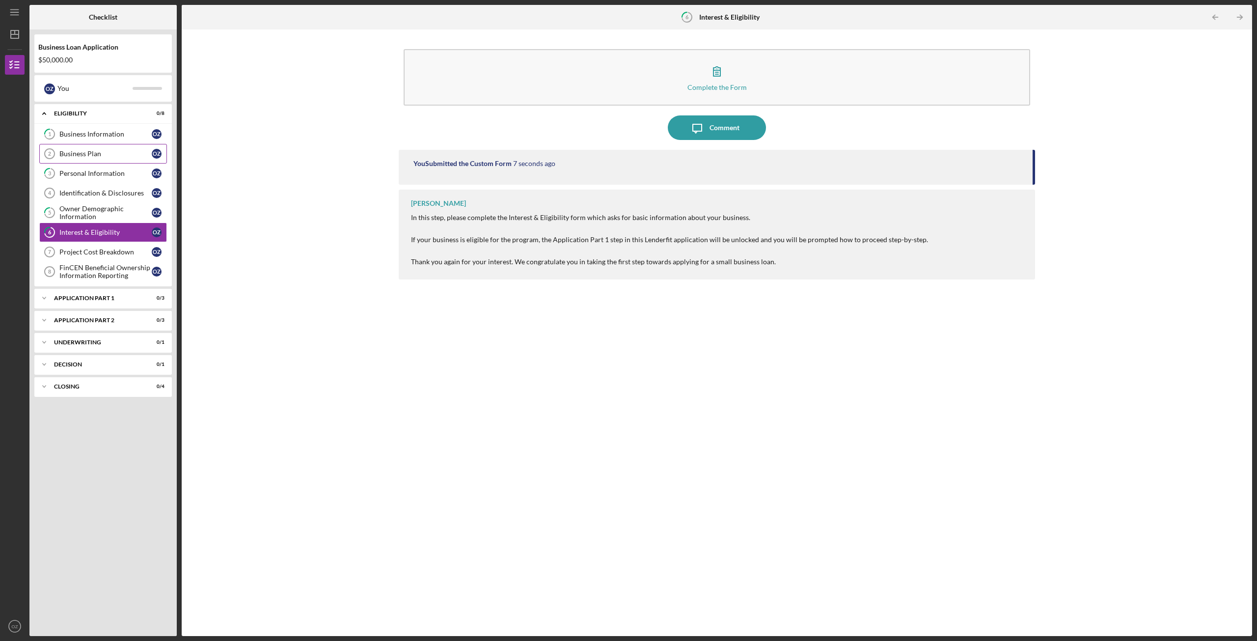
click at [123, 154] on div "Business Plan" at bounding box center [105, 154] width 92 height 8
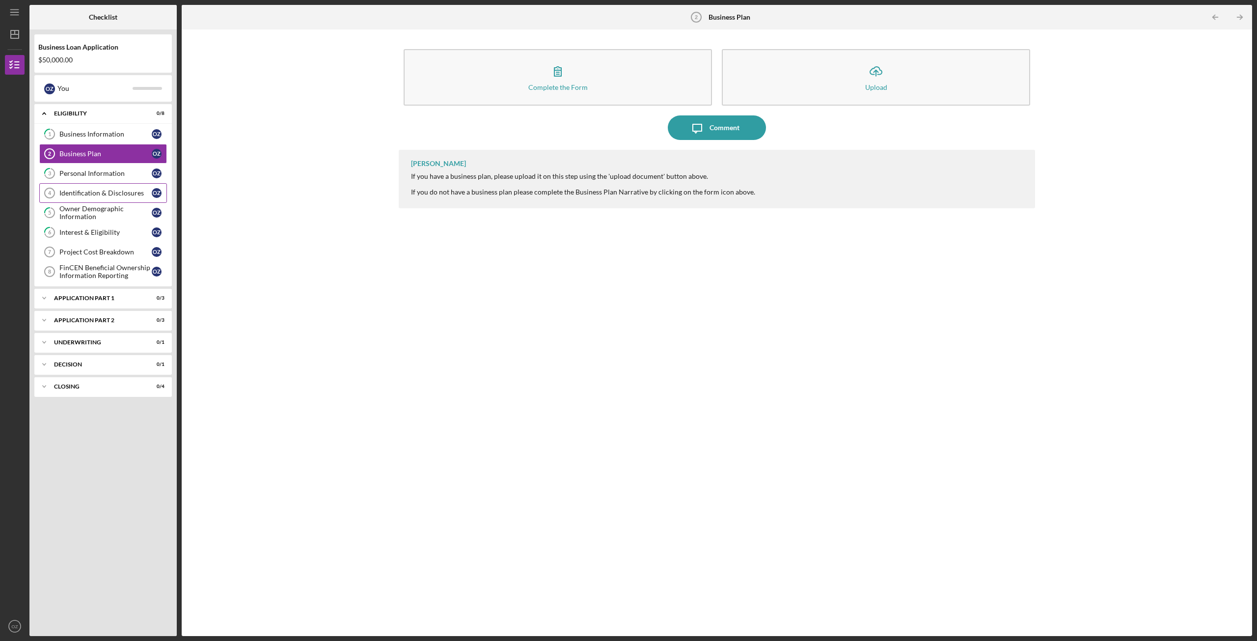
click at [99, 198] on link "Identification & Disclosures 4 Identification & Disclosures O Z" at bounding box center [103, 193] width 128 height 20
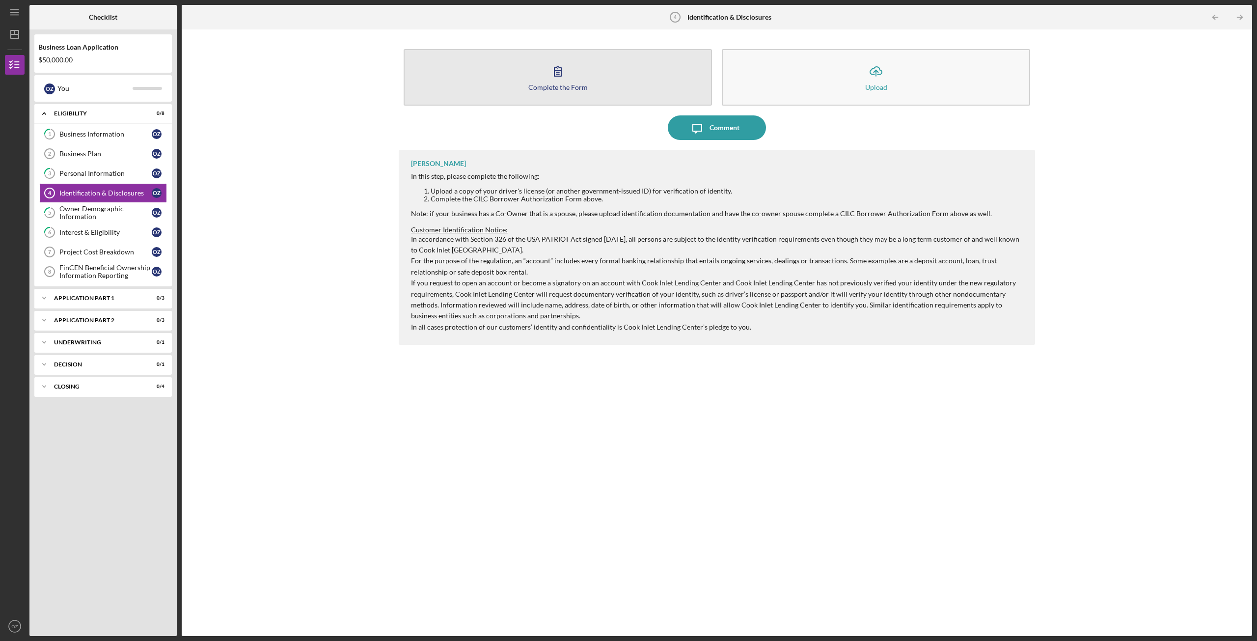
click at [556, 94] on button "Complete the Form Form" at bounding box center [558, 77] width 308 height 56
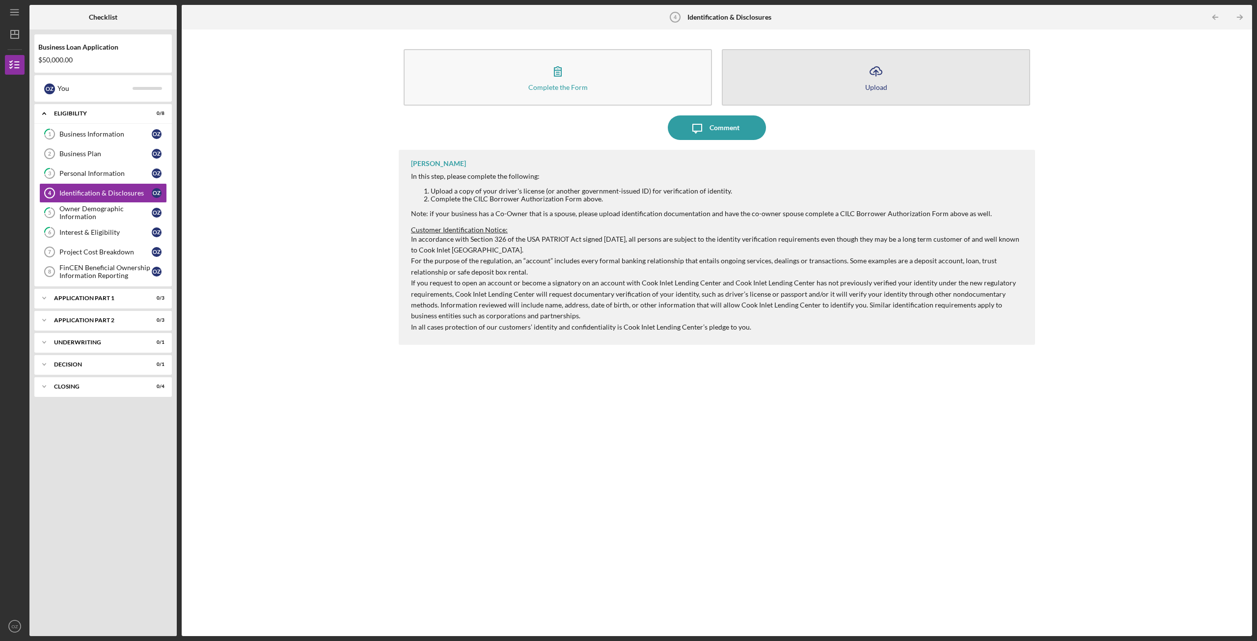
click at [828, 88] on button "Icon/Upload Upload" at bounding box center [876, 77] width 308 height 56
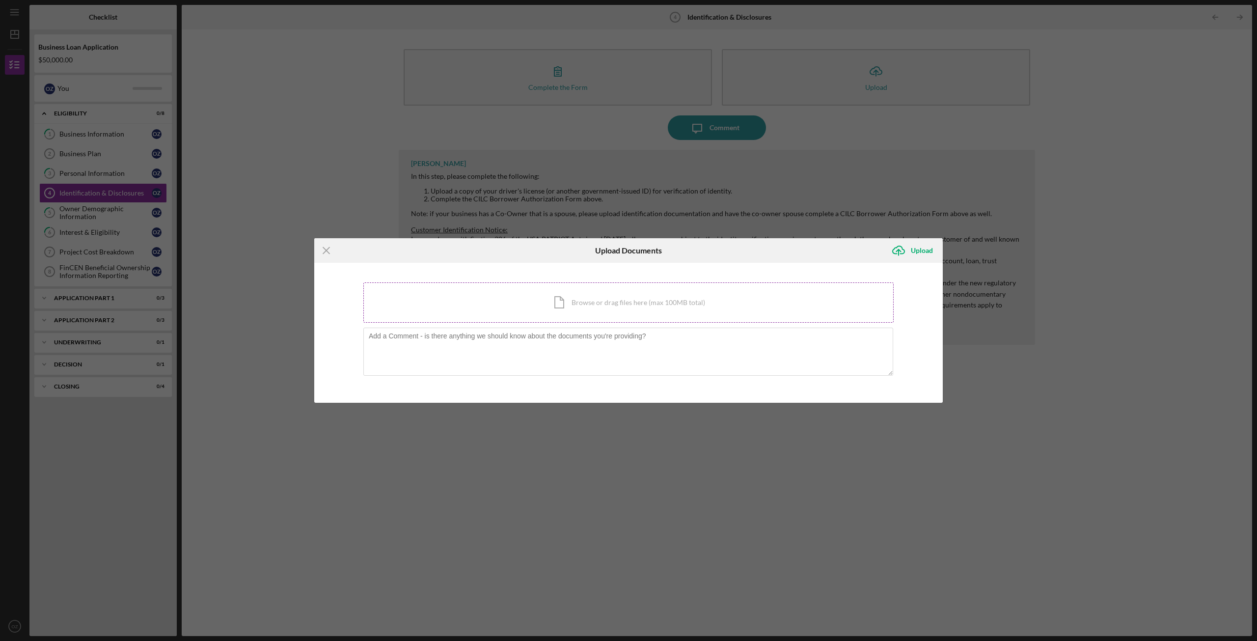
click at [569, 303] on div "Icon/Document Browse or drag files here (max 100MB total) Tap to choose files o…" at bounding box center [628, 302] width 530 height 40
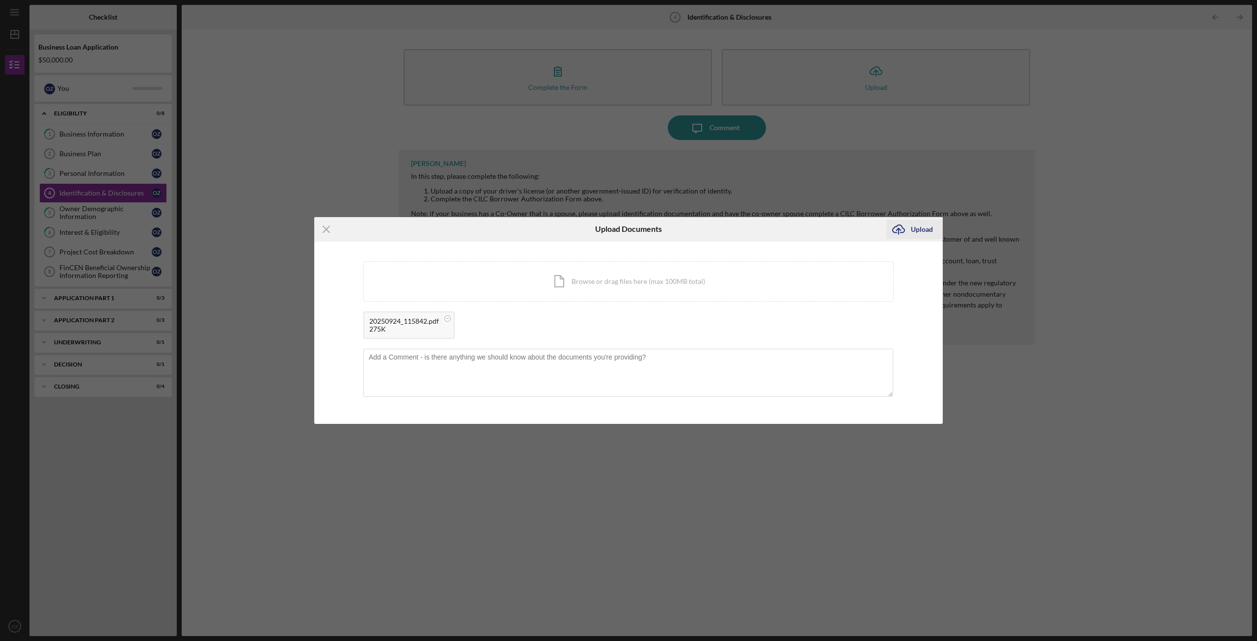
click at [922, 229] on div "Upload" at bounding box center [922, 230] width 22 height 20
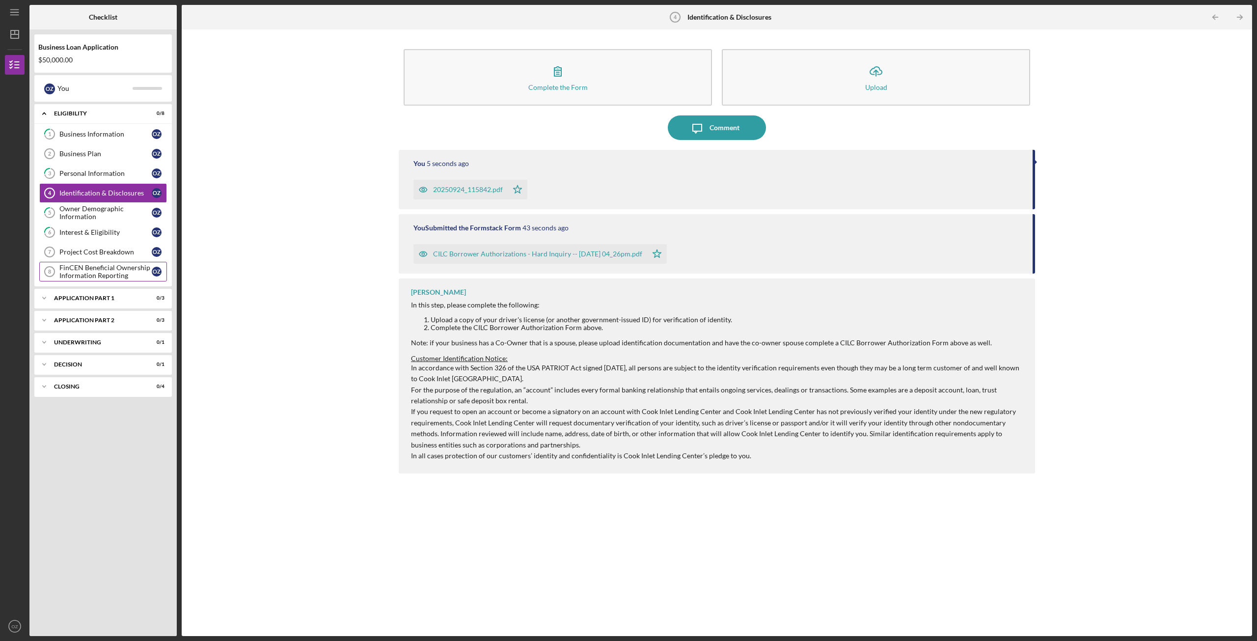
click at [88, 270] on div "FinCEN Beneficial Ownership Information Reporting" at bounding box center [105, 272] width 92 height 16
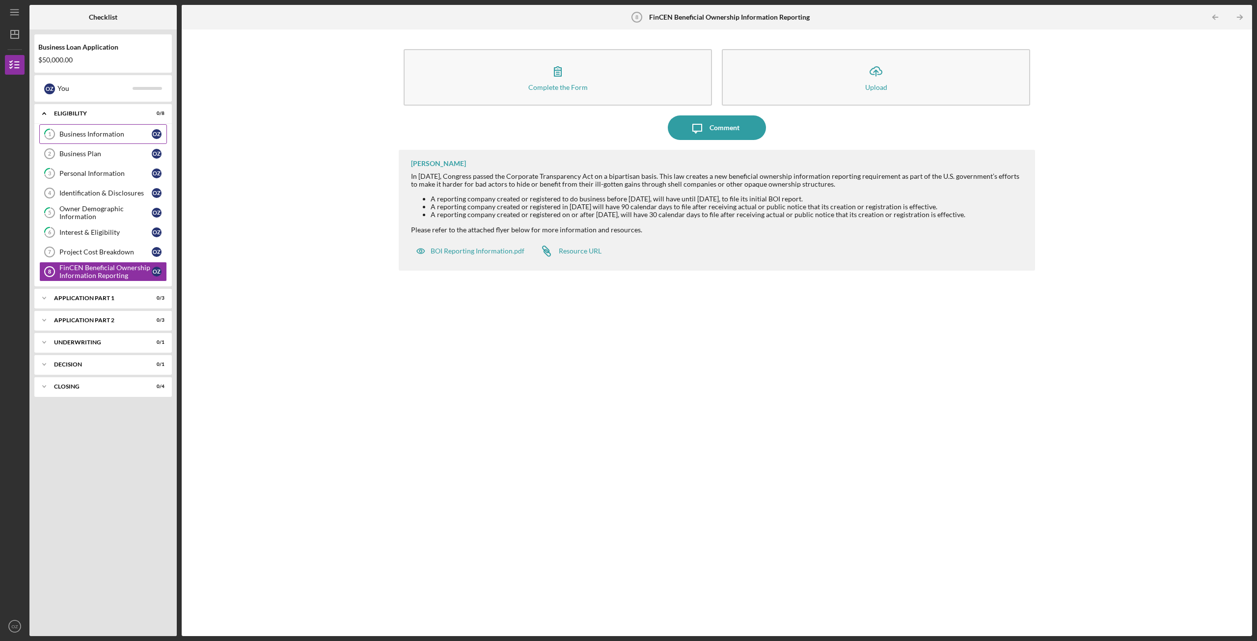
click at [82, 135] on div "Business Information" at bounding box center [105, 134] width 92 height 8
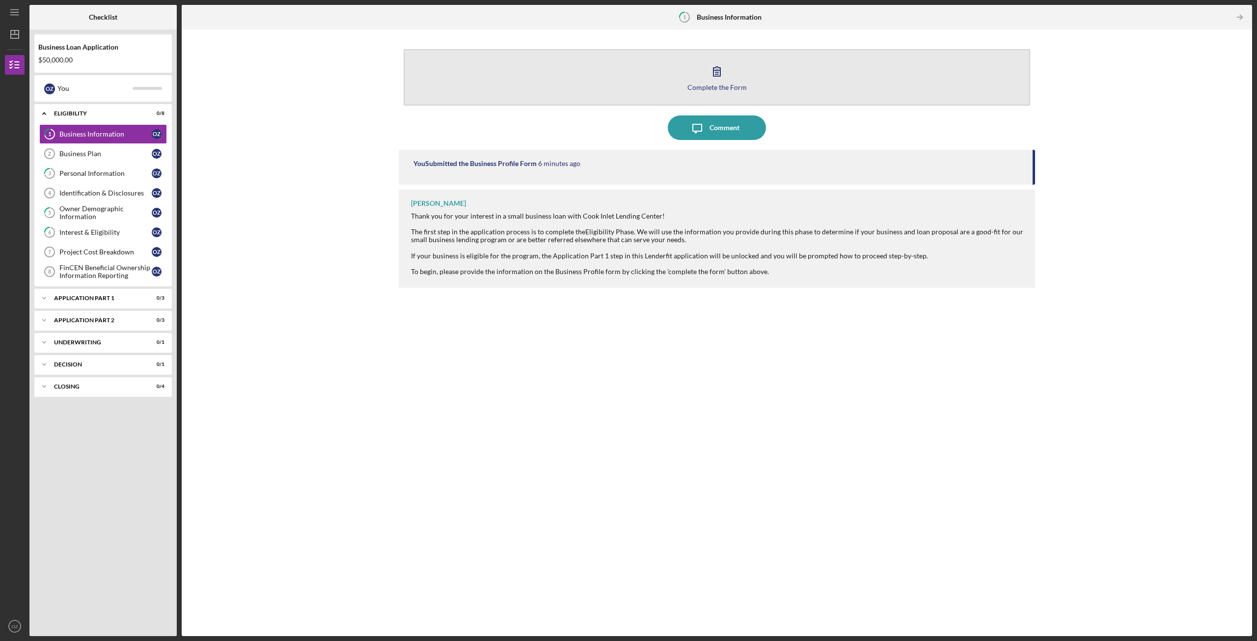
click at [703, 89] on div "Complete the Form" at bounding box center [716, 86] width 59 height 7
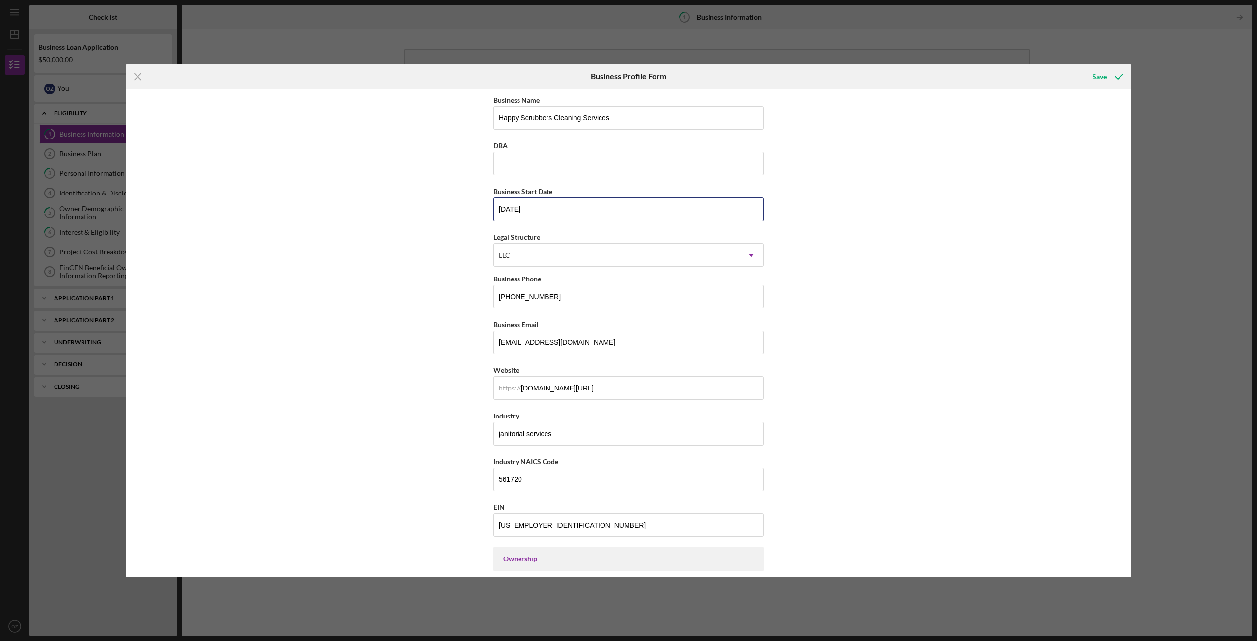
drag, startPoint x: 545, startPoint y: 208, endPoint x: 479, endPoint y: 213, distance: 66.0
click at [479, 213] on div "Business Name Happy Scrubbers Cleaning Services DBA Business Start Date 03/01/2…" at bounding box center [629, 333] width 1006 height 488
type input "10/03/2025"
click at [892, 278] on div "Business Name Happy Scrubbers Cleaning Services DBA Business Start Date 10/03/2…" at bounding box center [629, 333] width 1006 height 488
click at [1107, 75] on icon "submit" at bounding box center [1119, 76] width 25 height 25
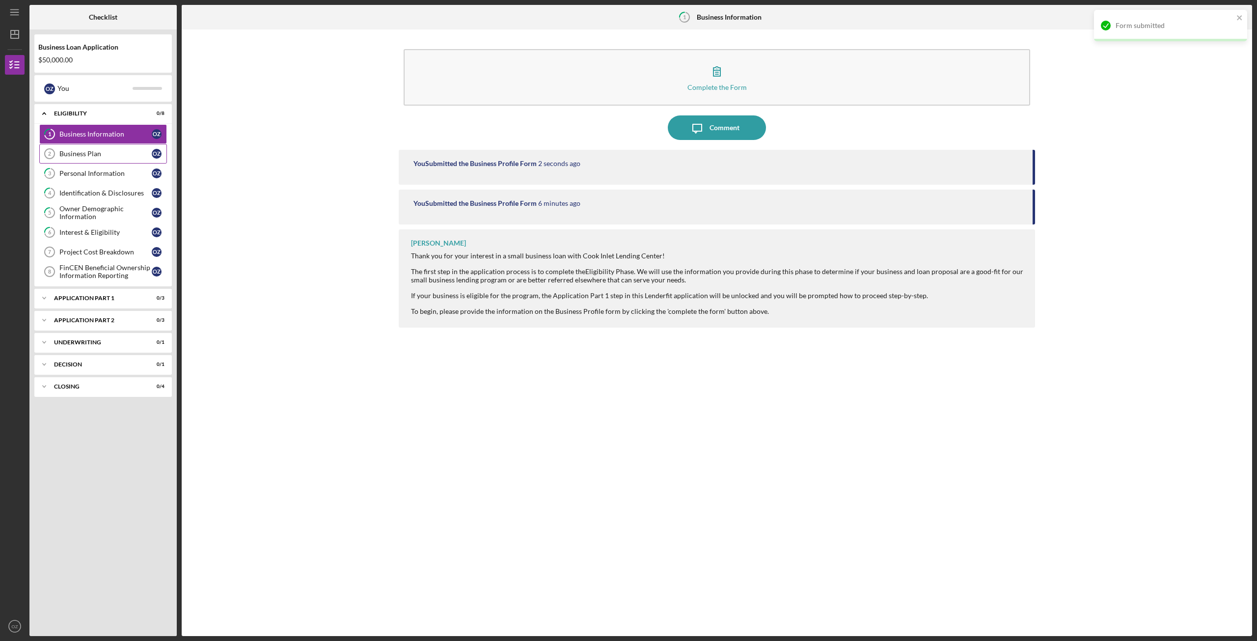
click at [76, 152] on div "Business Plan" at bounding box center [105, 154] width 92 height 8
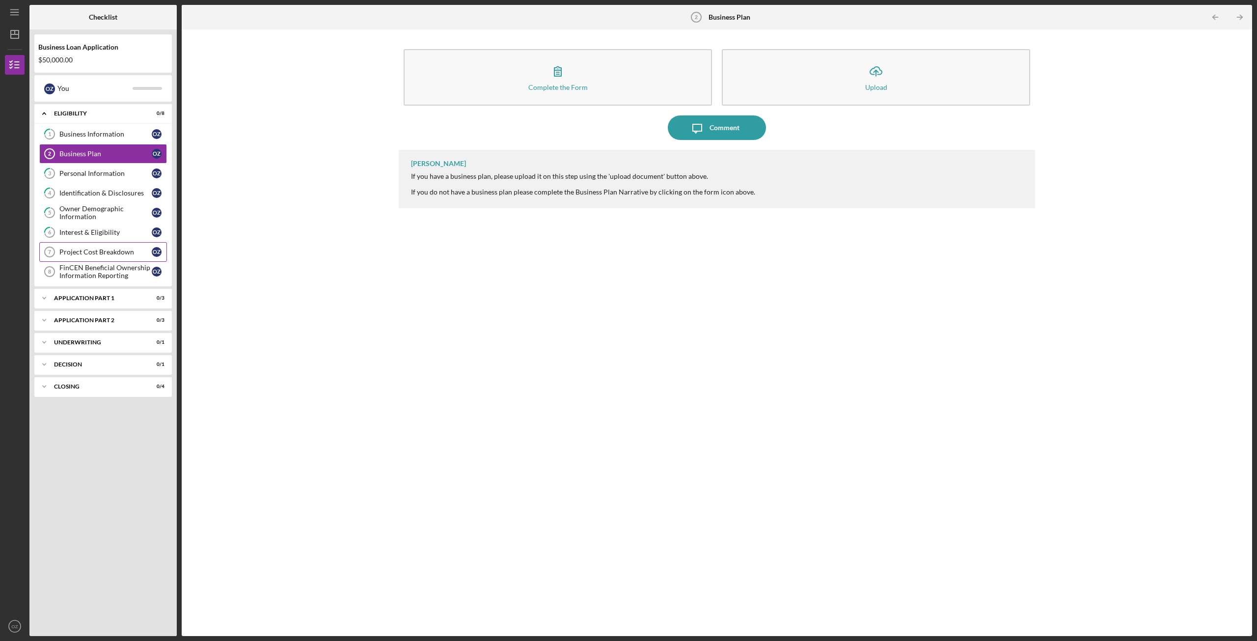
click at [75, 258] on link "Project Cost Breakdown 7 Project Cost Breakdown O Z" at bounding box center [103, 252] width 128 height 20
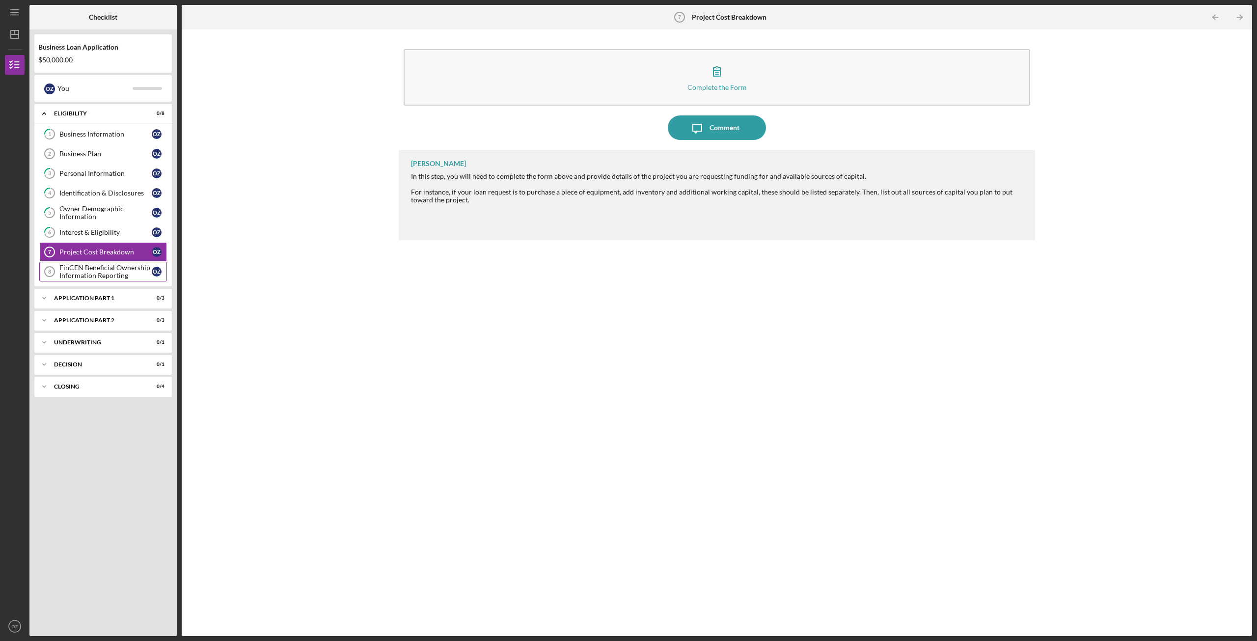
click at [73, 273] on div "FinCEN Beneficial Ownership Information Reporting" at bounding box center [105, 272] width 92 height 16
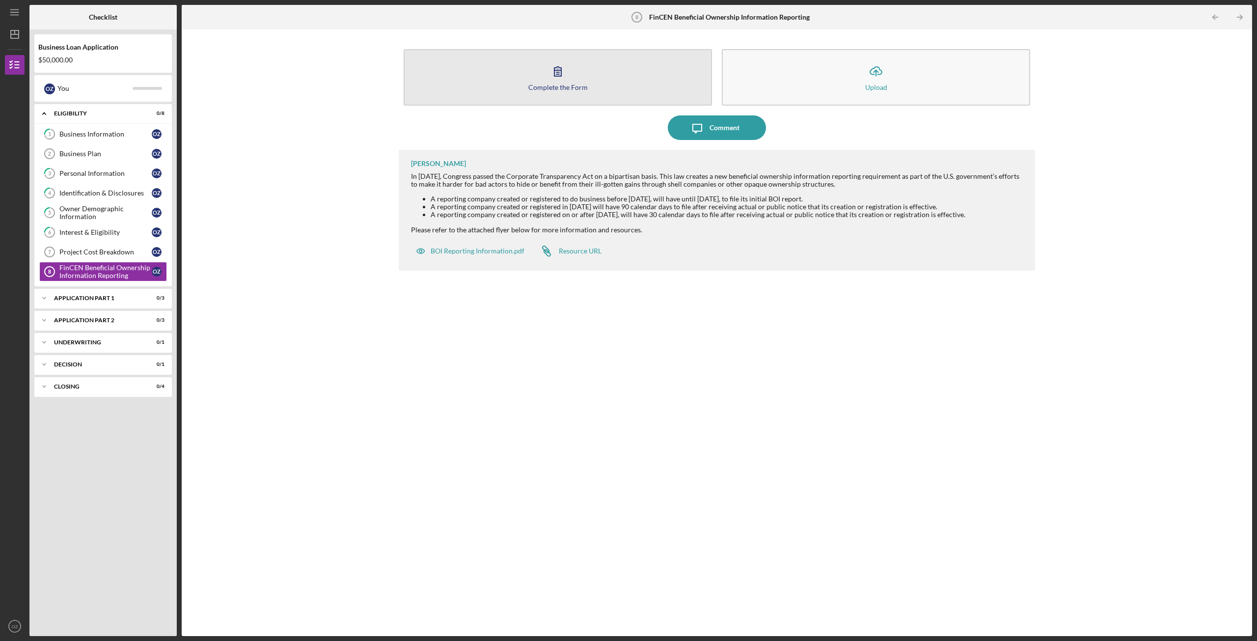
click at [573, 80] on button "Complete the Form Form" at bounding box center [558, 77] width 308 height 56
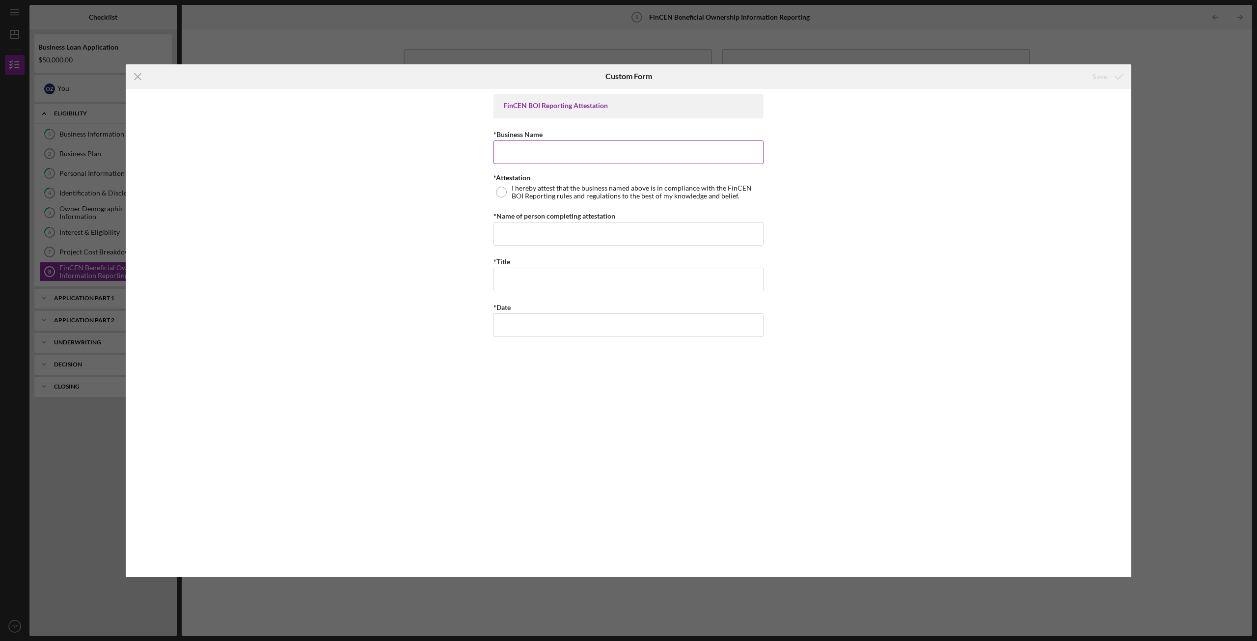
click at [596, 161] on input "*Business Name" at bounding box center [629, 152] width 270 height 24
type input "Happy Scrubbers Cleaning Services LLC"
click at [501, 192] on div at bounding box center [501, 192] width 11 height 11
click at [534, 228] on input "*Name of person completing attestation" at bounding box center [629, 234] width 270 height 24
type input "Omaly Zapata"
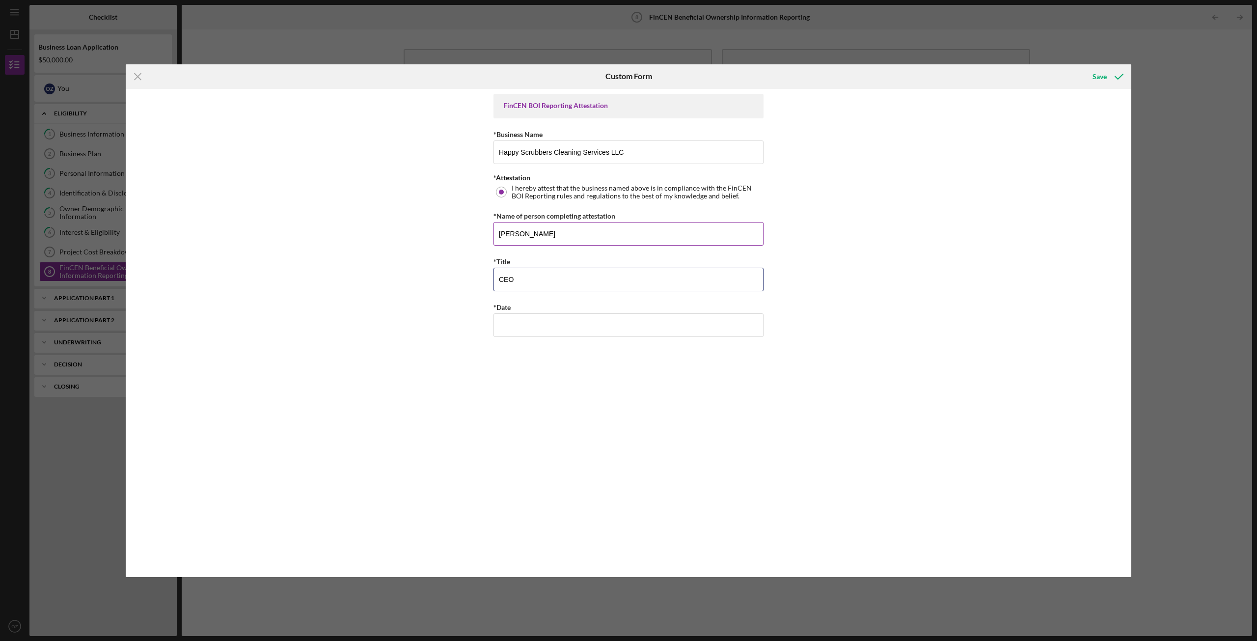
type input "CEO"
type input "10/07/2025"
click at [845, 244] on div "FinCEN BOI Reporting Attestation *Business Name Happy Scrubbers Cleaning Servic…" at bounding box center [629, 333] width 1006 height 488
click at [1102, 75] on div "Save" at bounding box center [1100, 77] width 14 height 20
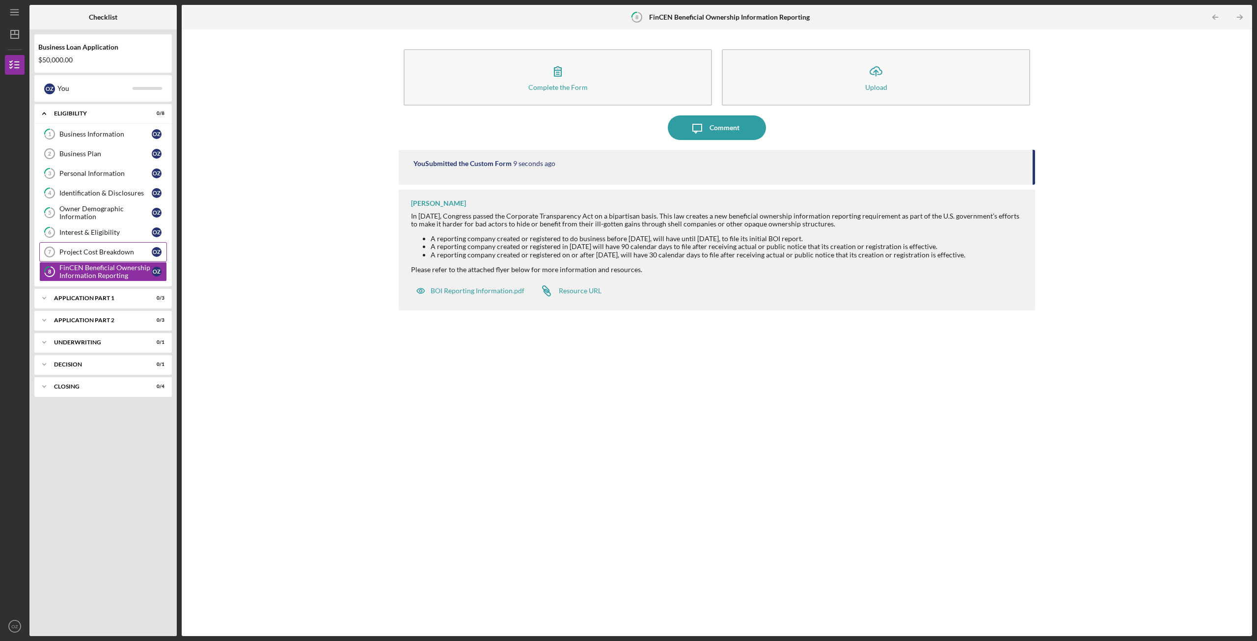
click at [108, 253] on div "Project Cost Breakdown" at bounding box center [105, 252] width 92 height 8
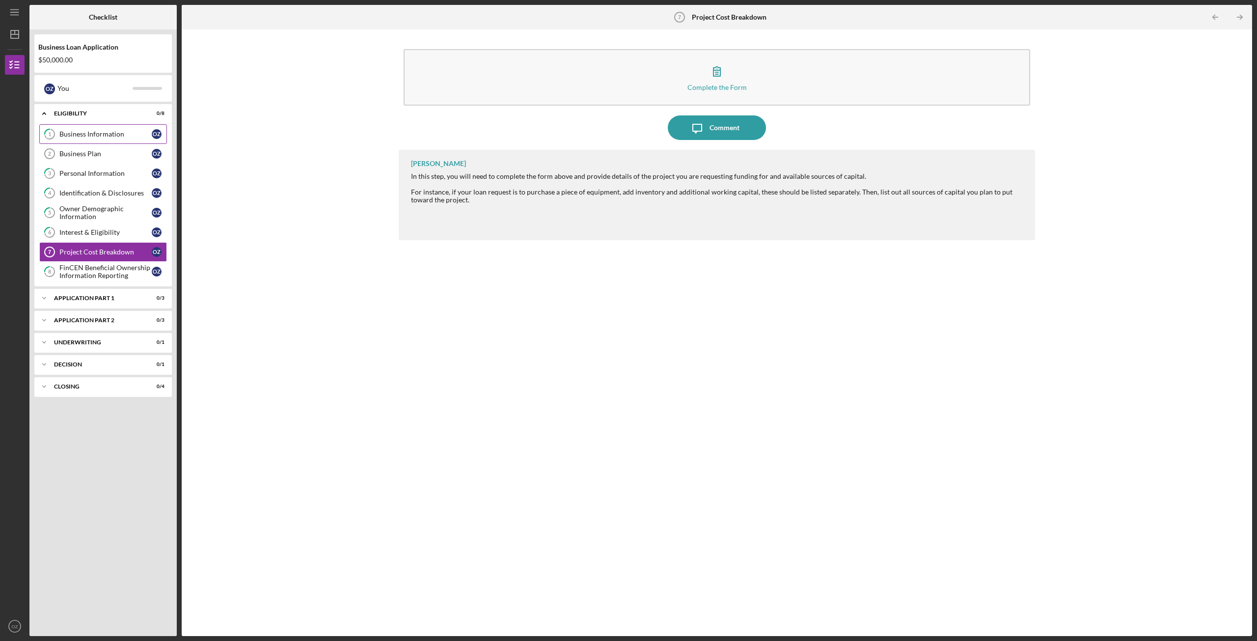
click at [80, 139] on link "1 Business Information O Z" at bounding box center [103, 134] width 128 height 20
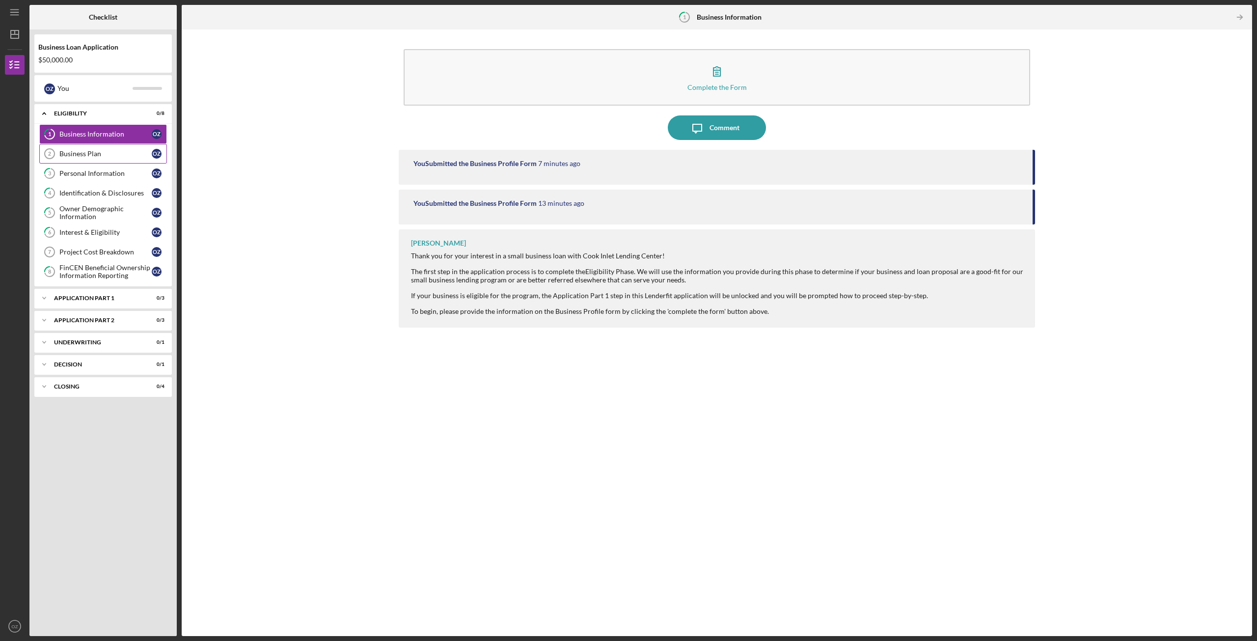
click at [85, 154] on div "Business Plan" at bounding box center [105, 154] width 92 height 8
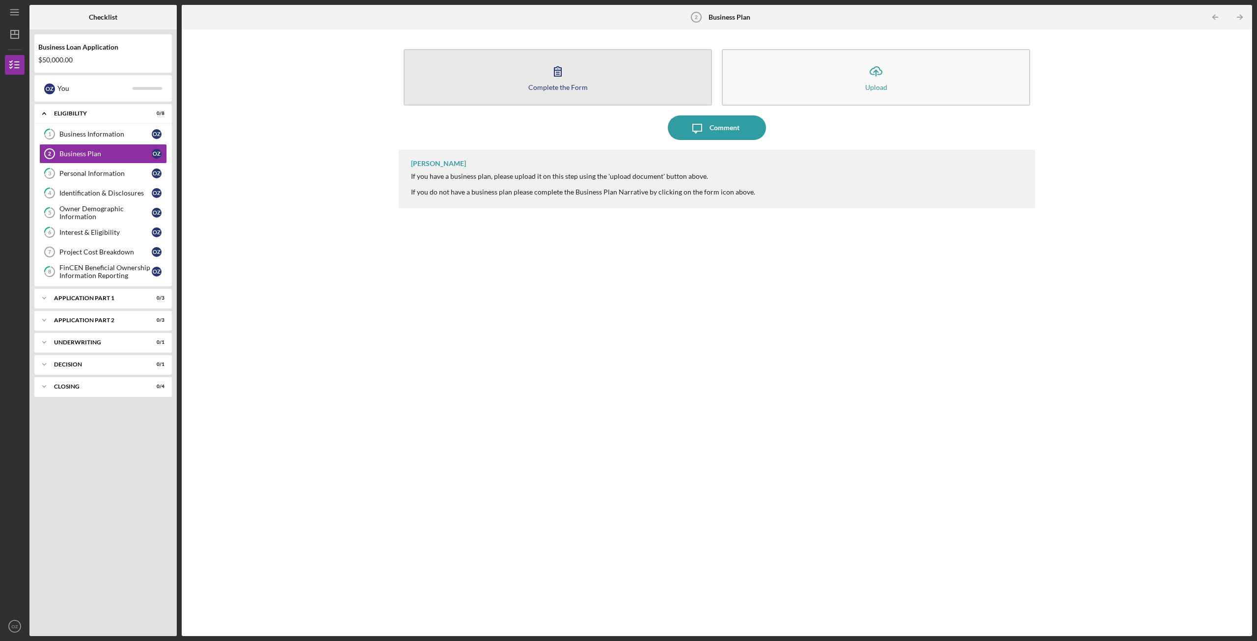
click at [562, 85] on div "Complete the Form" at bounding box center [557, 86] width 59 height 7
